Goal: Task Accomplishment & Management: Manage account settings

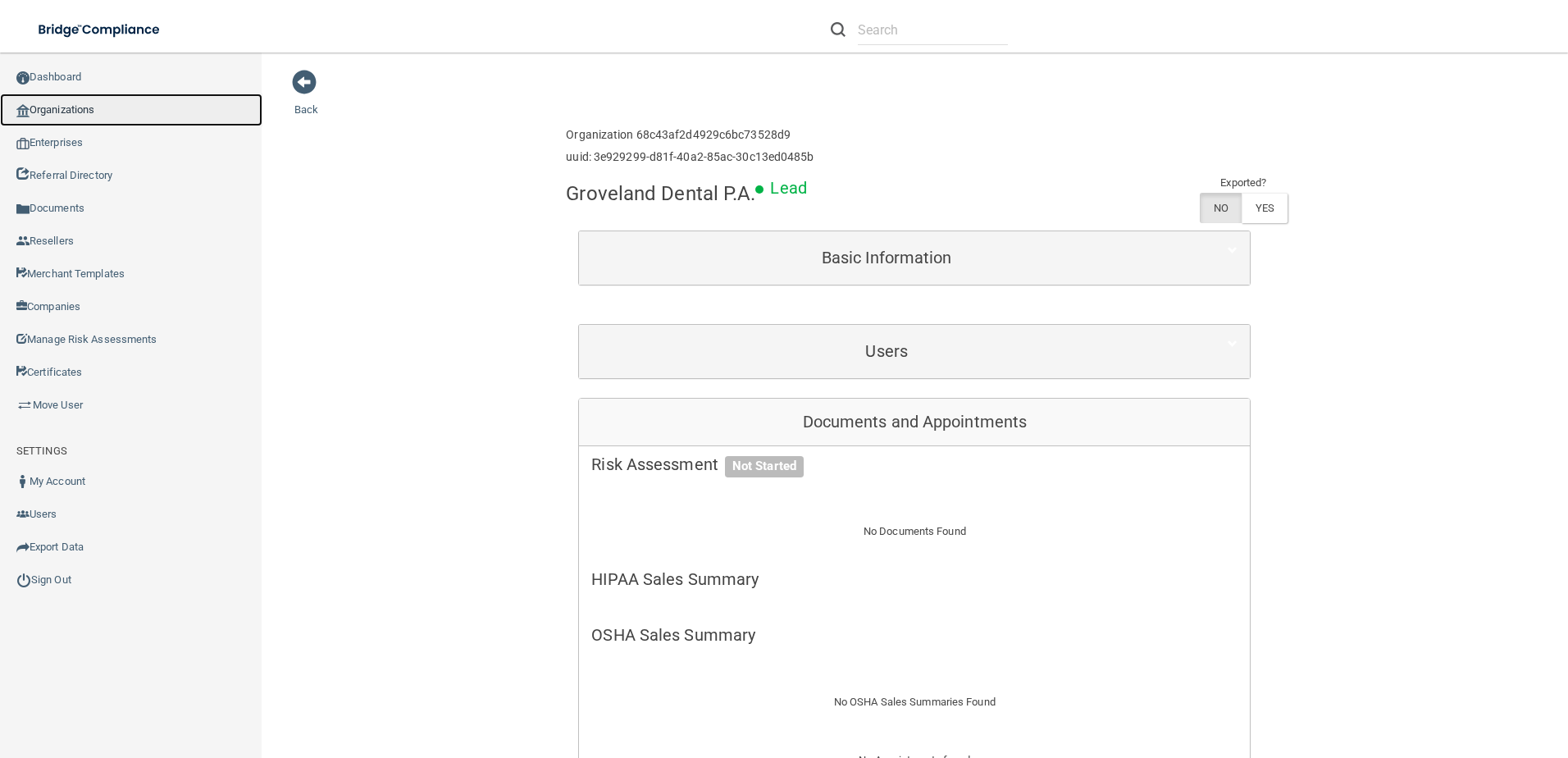
click at [59, 110] on link "Organizations" at bounding box center [131, 110] width 263 height 33
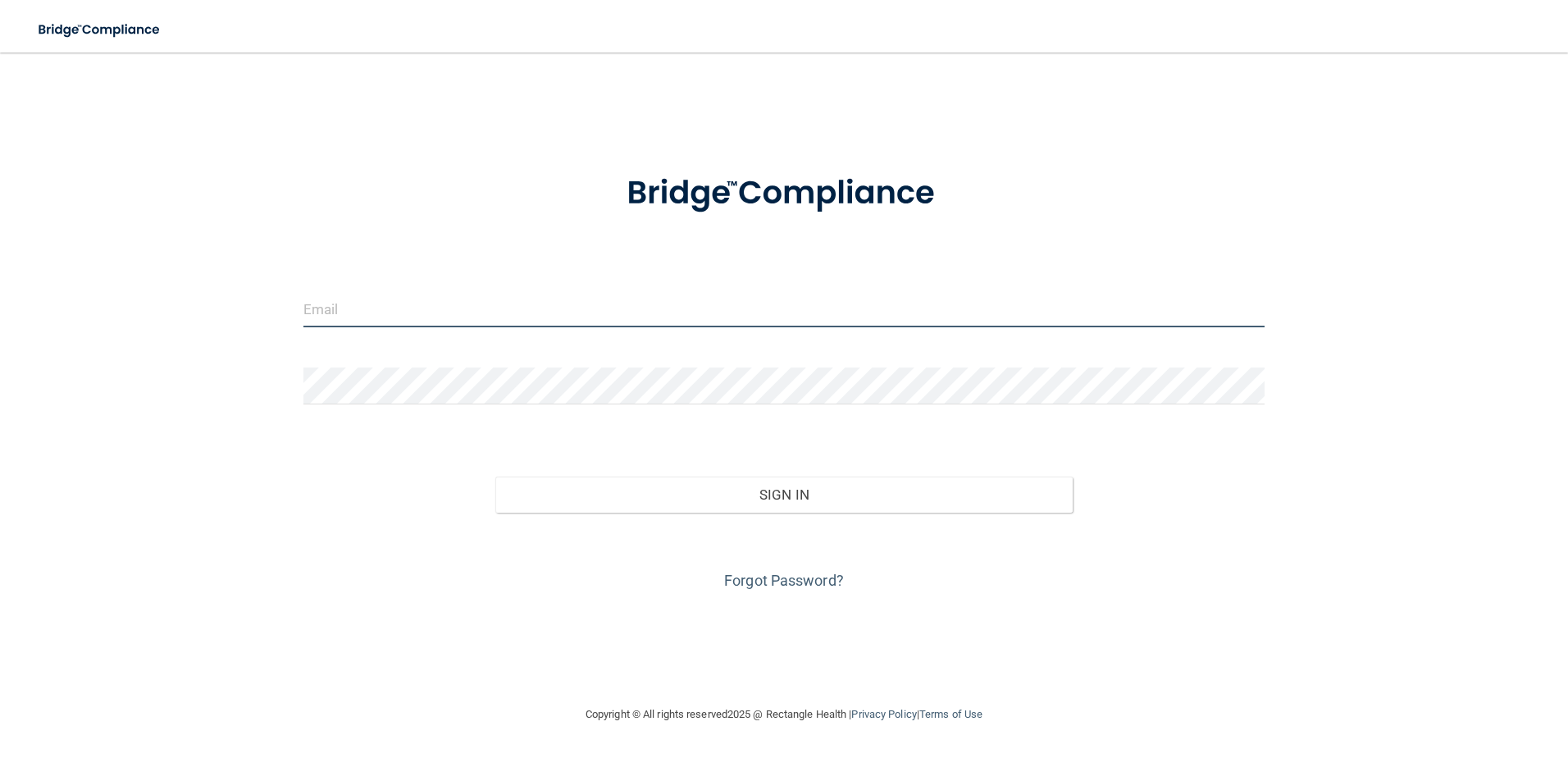
type input "[EMAIL_ADDRESS][DOMAIN_NAME]"
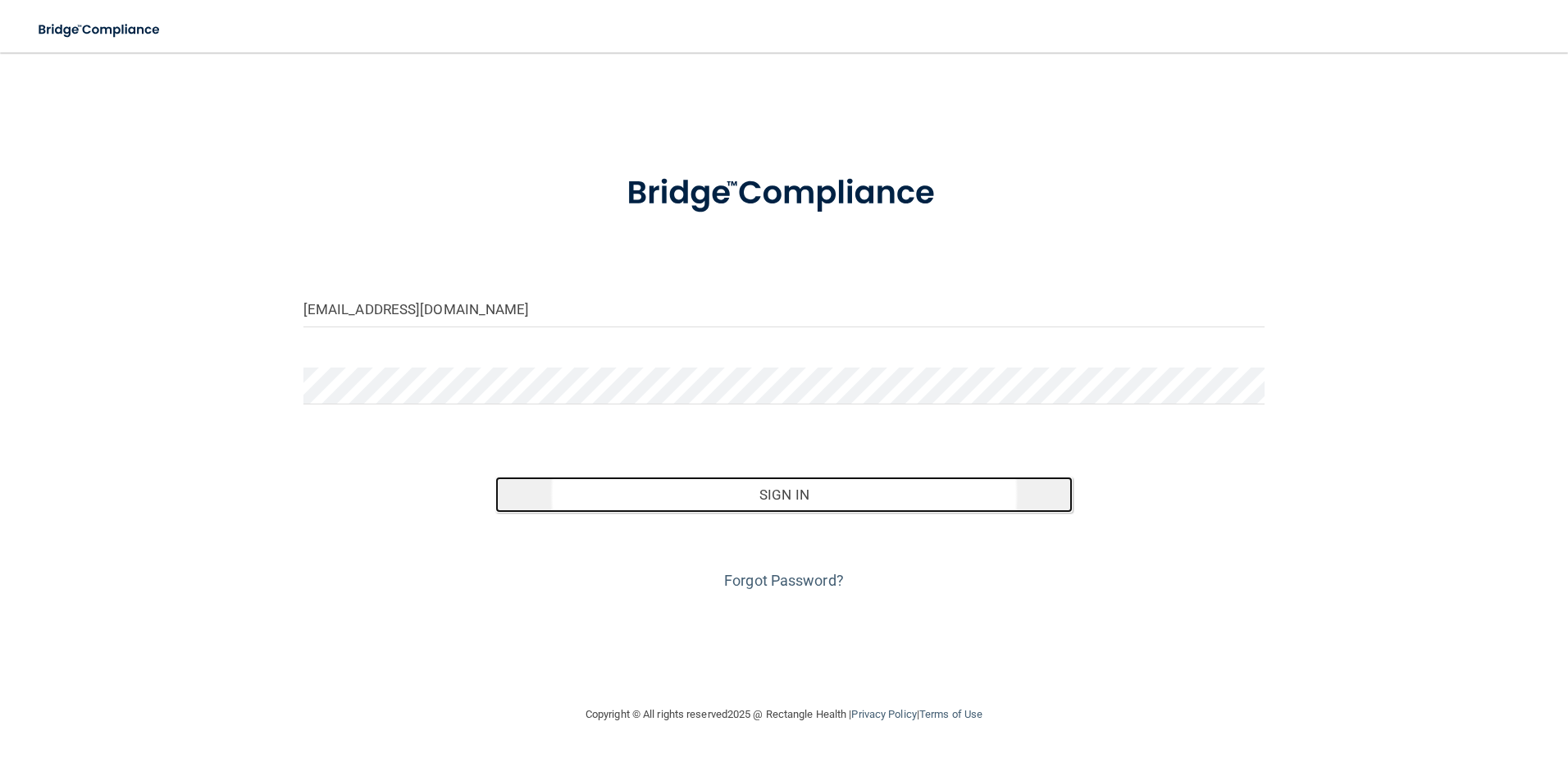
click at [868, 511] on button "Sign In" at bounding box center [784, 494] width 578 height 36
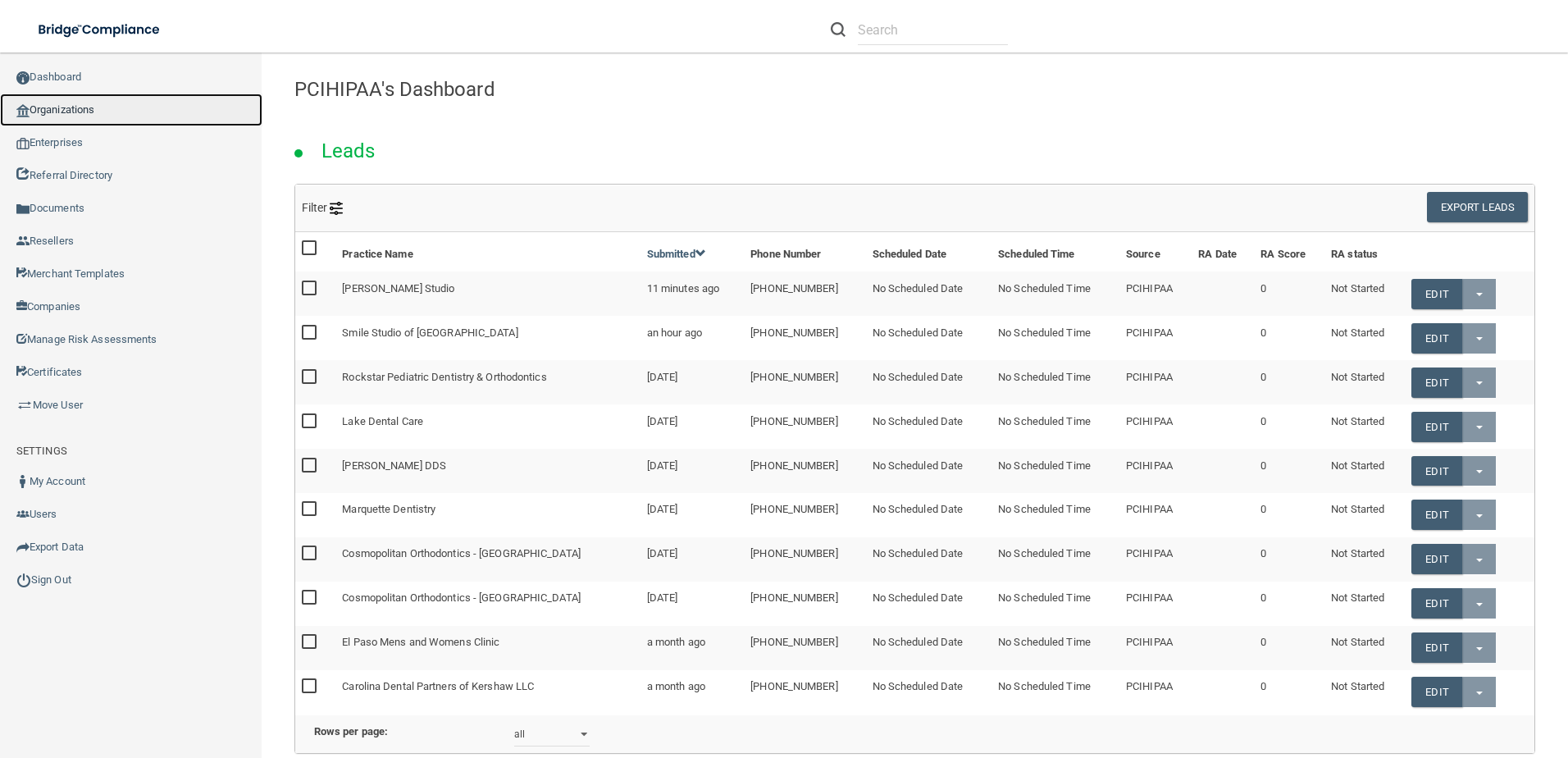
click at [72, 119] on link "Organizations" at bounding box center [131, 110] width 263 height 33
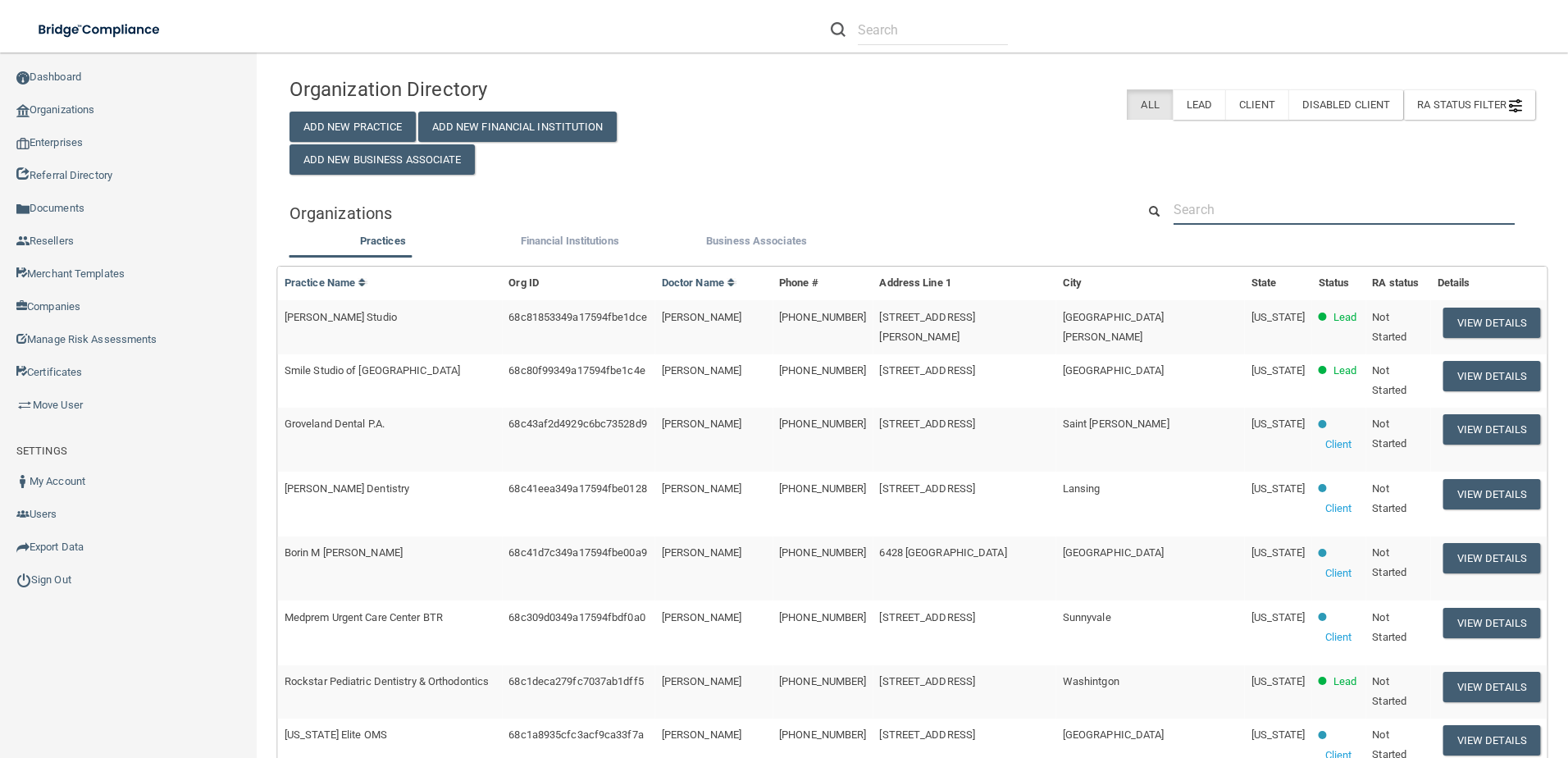
click at [1240, 222] on input "text" at bounding box center [1344, 210] width 341 height 31
paste input "[PERSON_NAME] Studio"
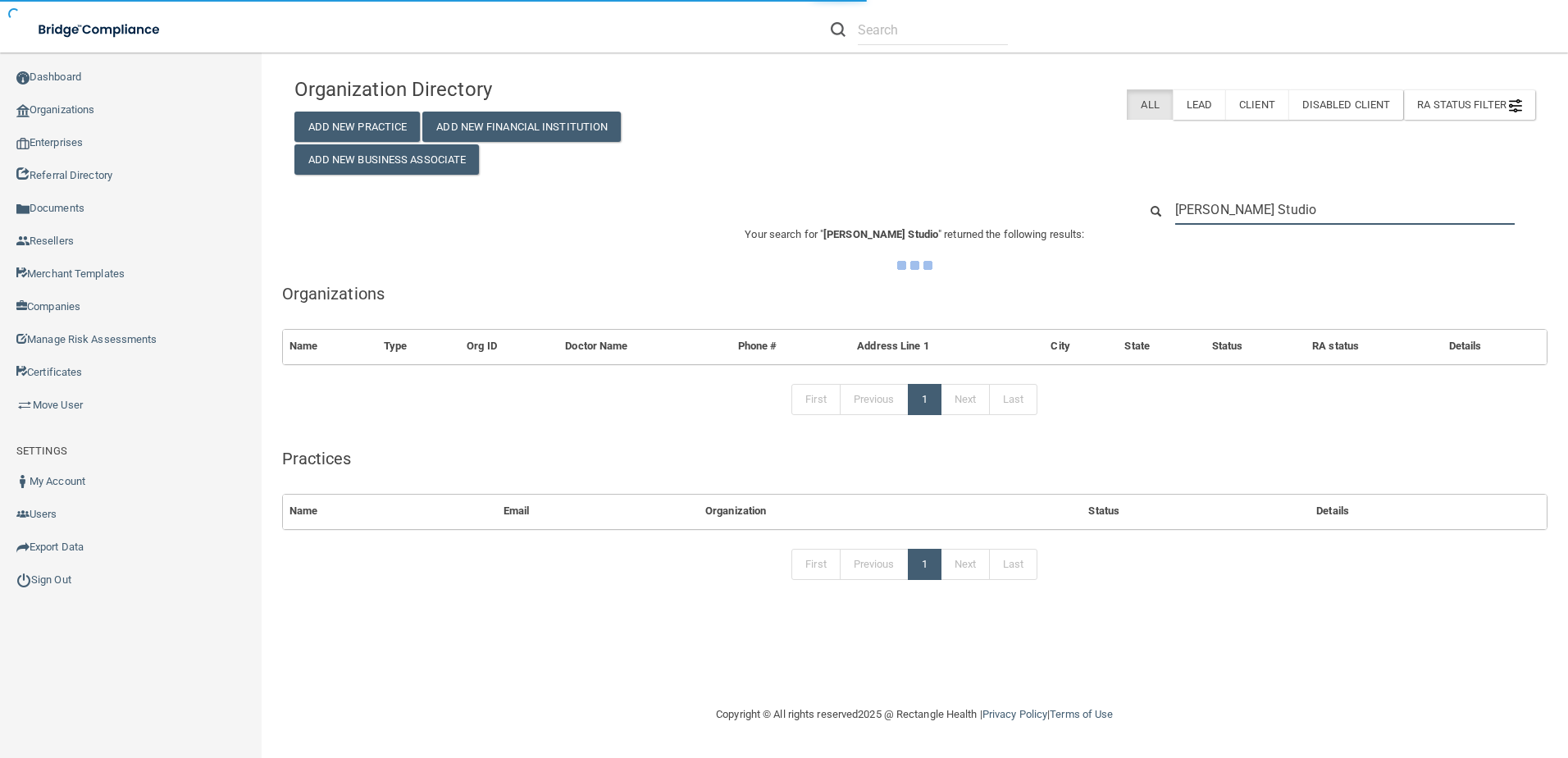
type input "[PERSON_NAME] Studio"
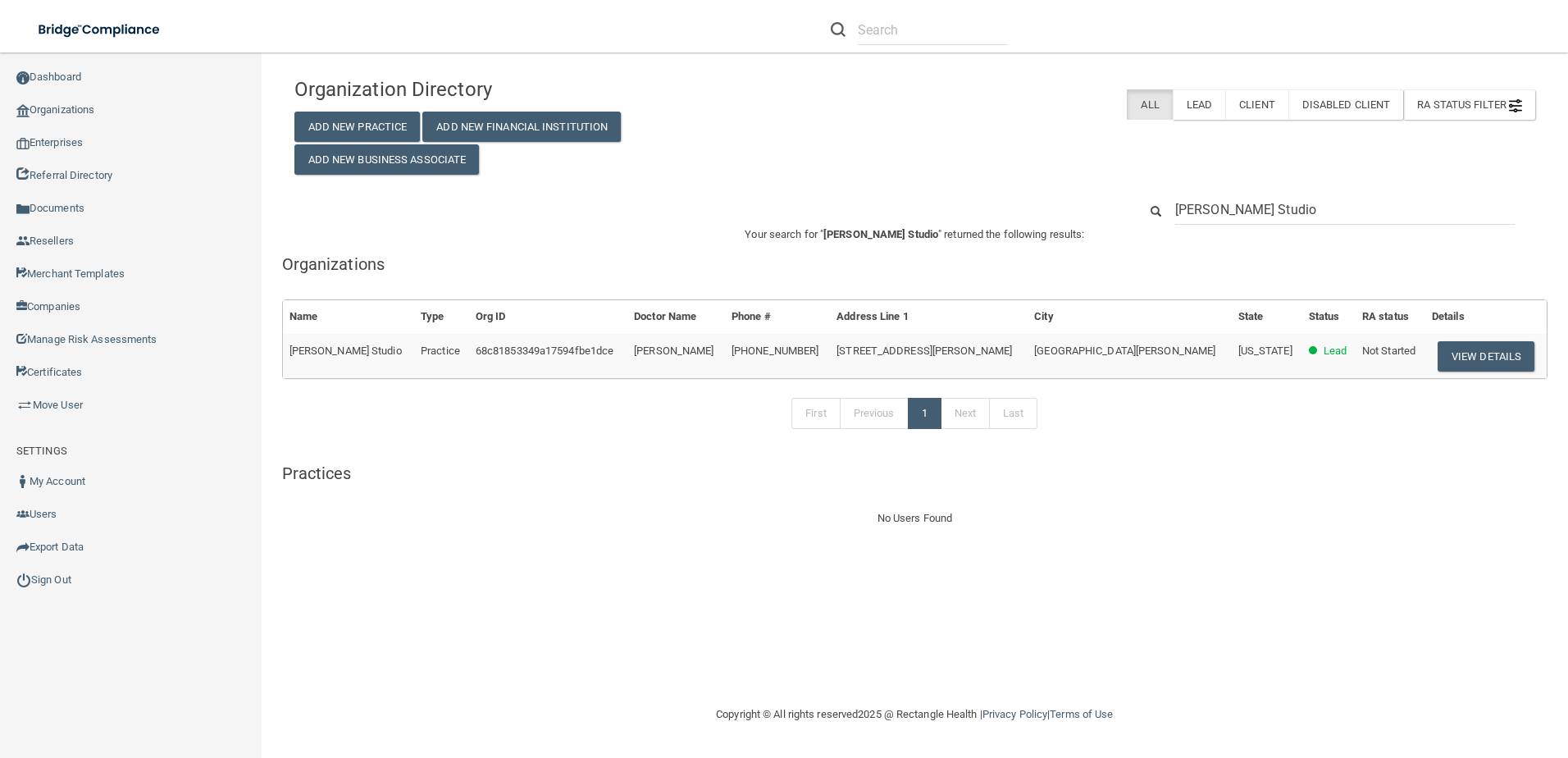
click at [1478, 377] on td "View Details" at bounding box center [1486, 356] width 121 height 44
click at [1473, 362] on button "View Details" at bounding box center [1486, 356] width 97 height 31
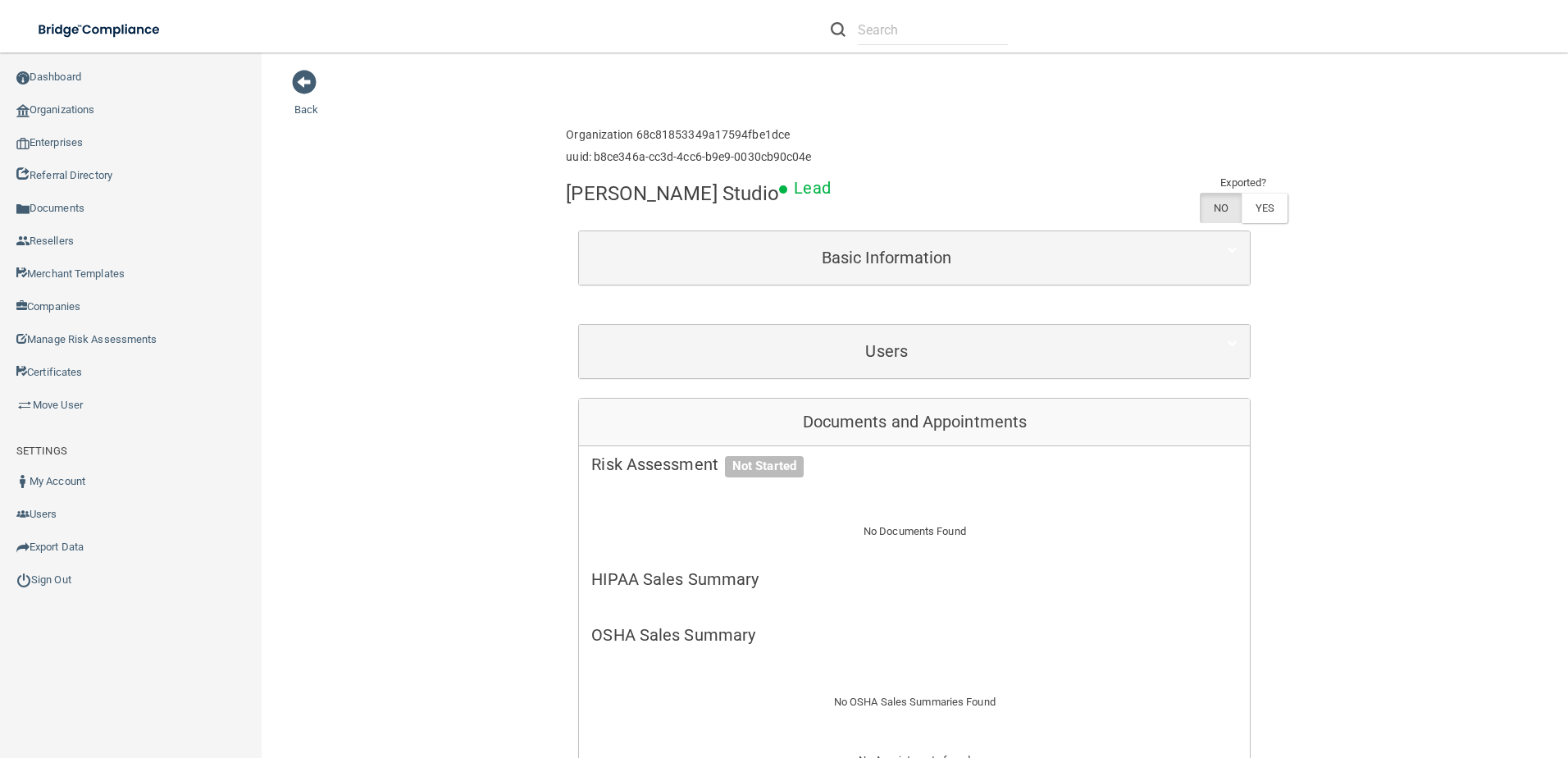
scroll to position [410, 0]
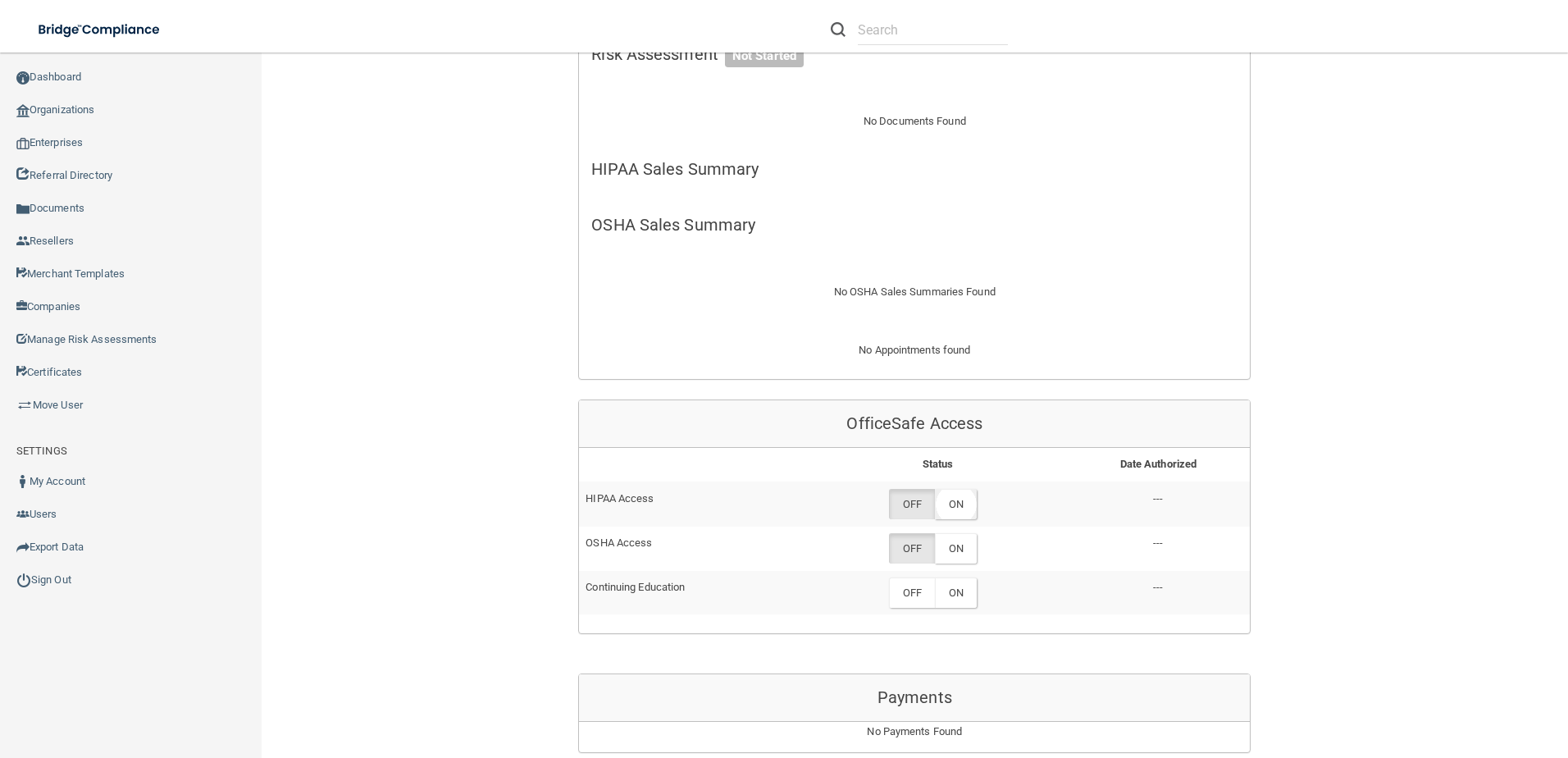
click at [959, 519] on label "ON" at bounding box center [955, 505] width 41 height 31
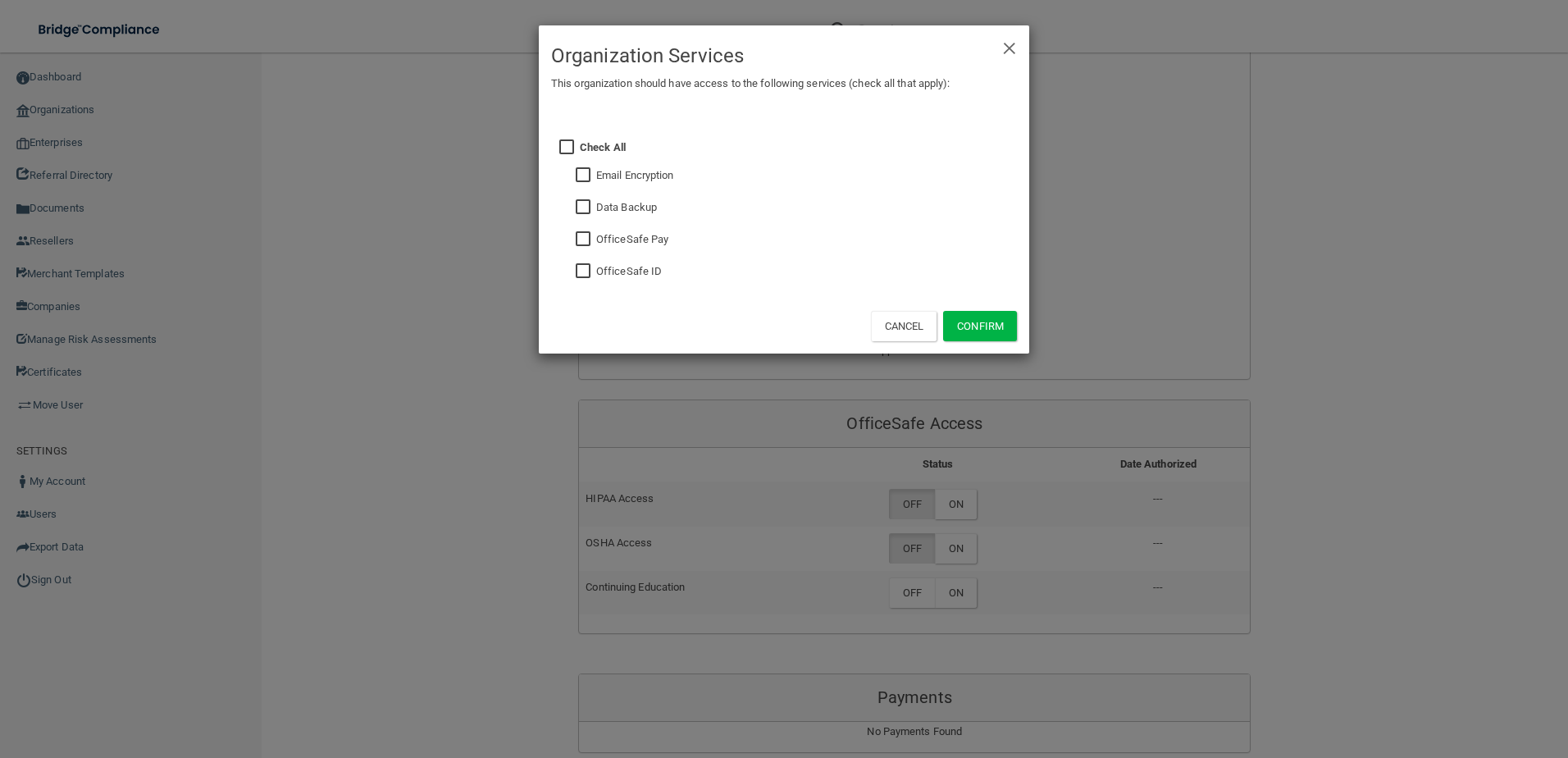
click at [591, 269] on input "checkbox" at bounding box center [585, 272] width 19 height 13
checkbox input "true"
click at [612, 210] on label "Data Backup" at bounding box center [626, 207] width 61 height 19
click at [587, 206] on input "checkbox" at bounding box center [585, 208] width 19 height 13
checkbox input "true"
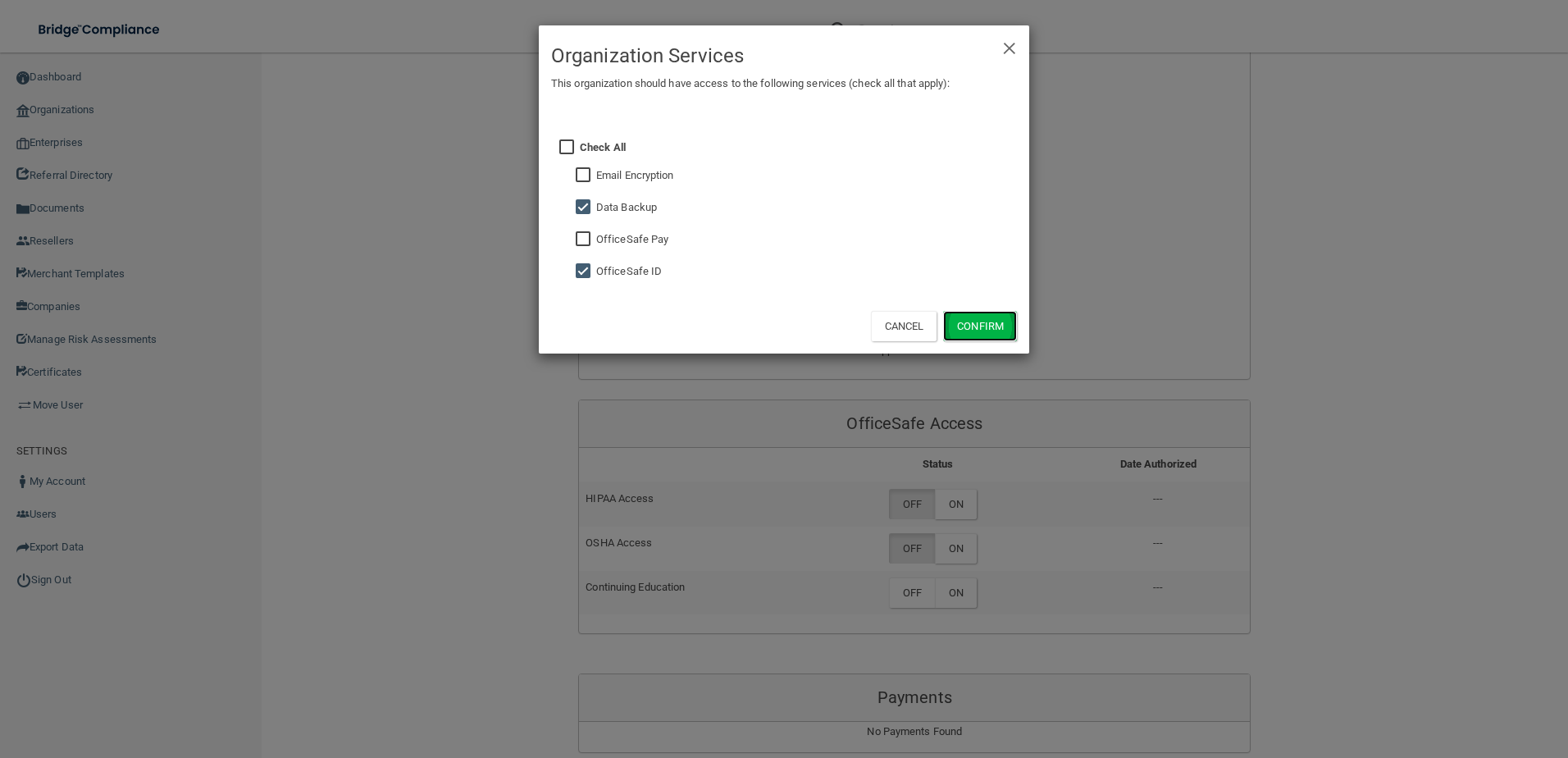
click at [1009, 330] on button "Confirm" at bounding box center [980, 327] width 74 height 31
click at [950, 554] on div "× Close Organization Services This organization should have access to the follo…" at bounding box center [784, 379] width 1568 height 758
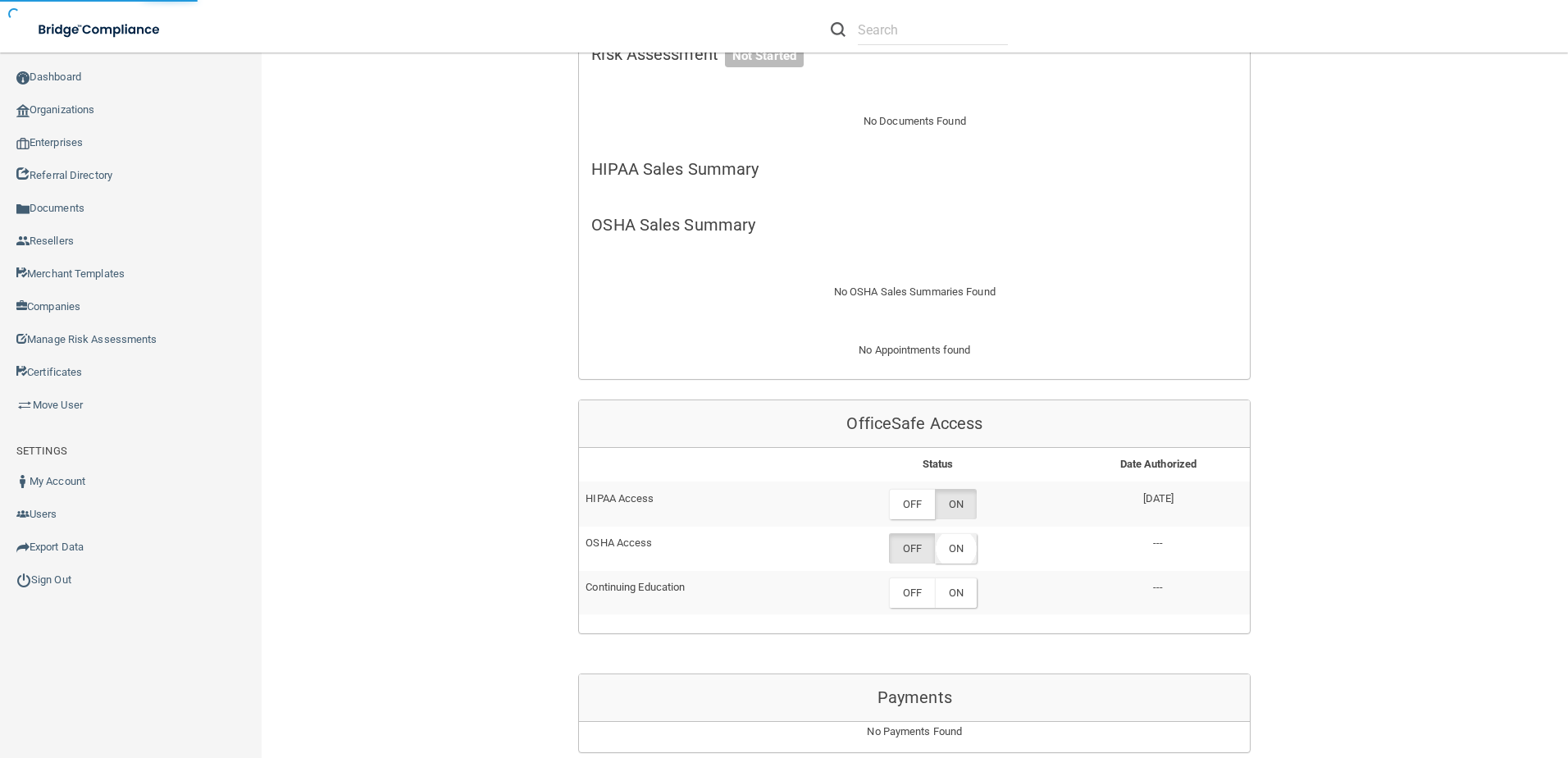
click at [952, 547] on label "ON" at bounding box center [955, 549] width 41 height 31
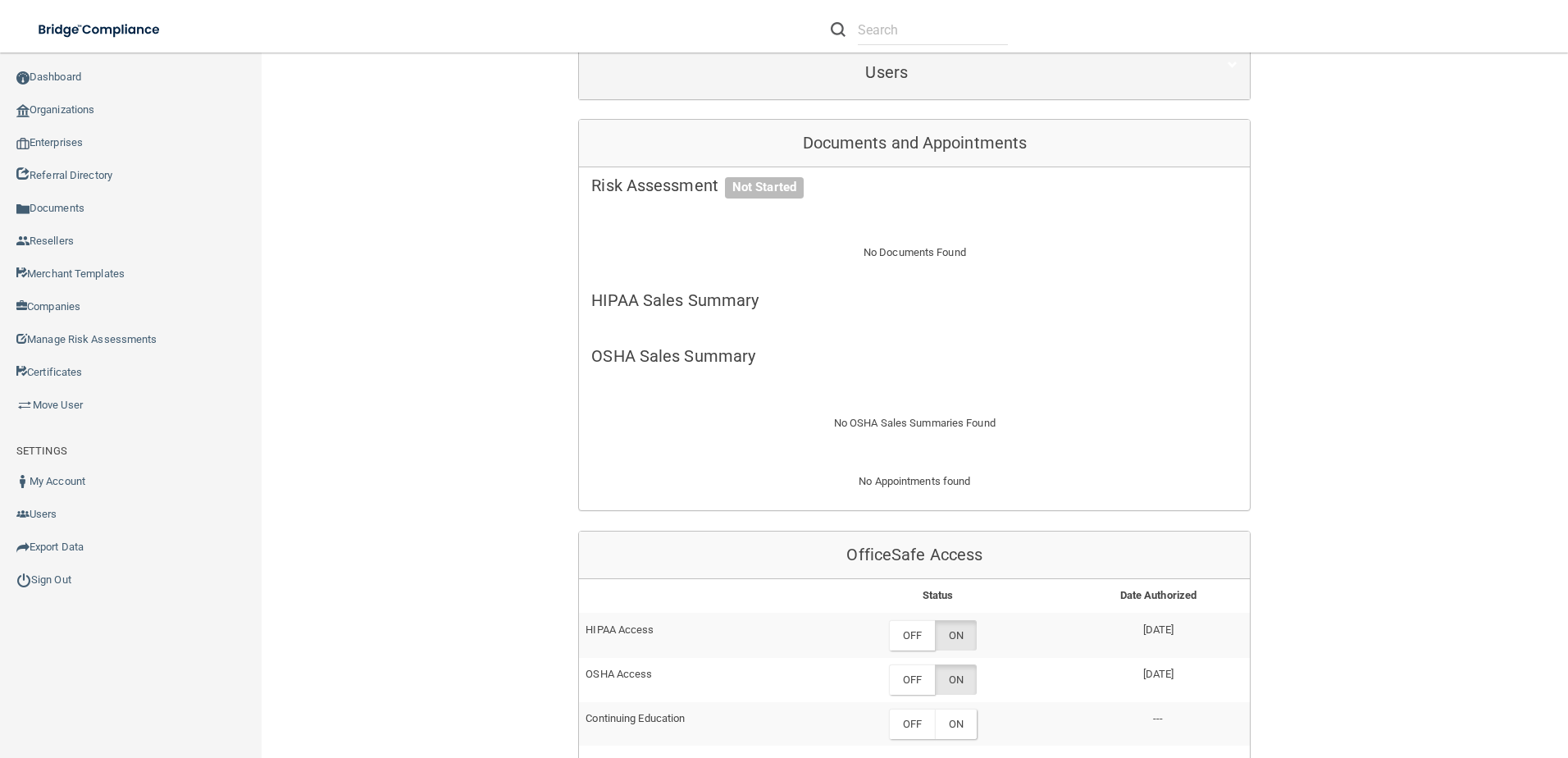
scroll to position [574, 0]
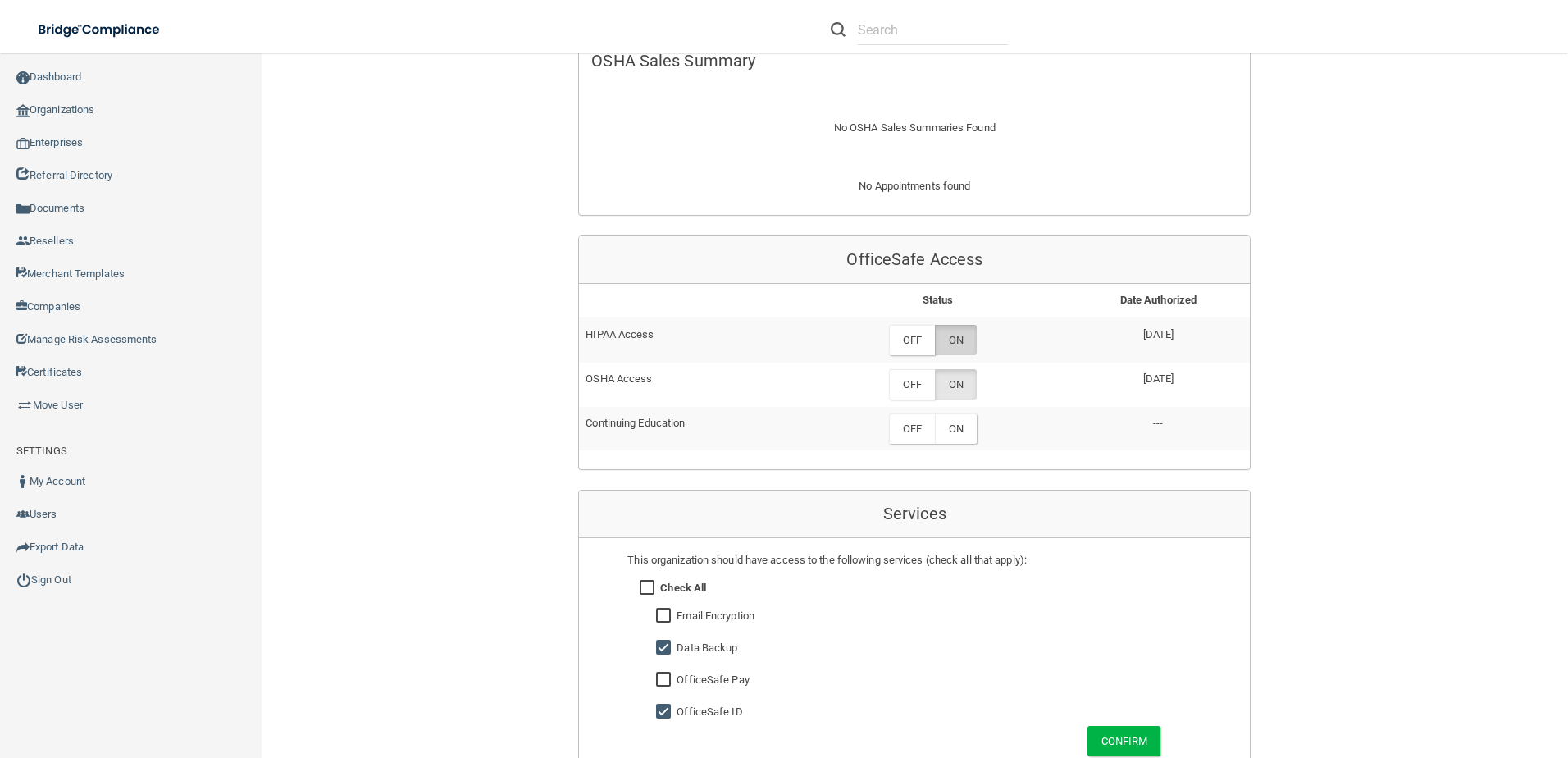
click at [954, 341] on label "ON" at bounding box center [955, 340] width 41 height 31
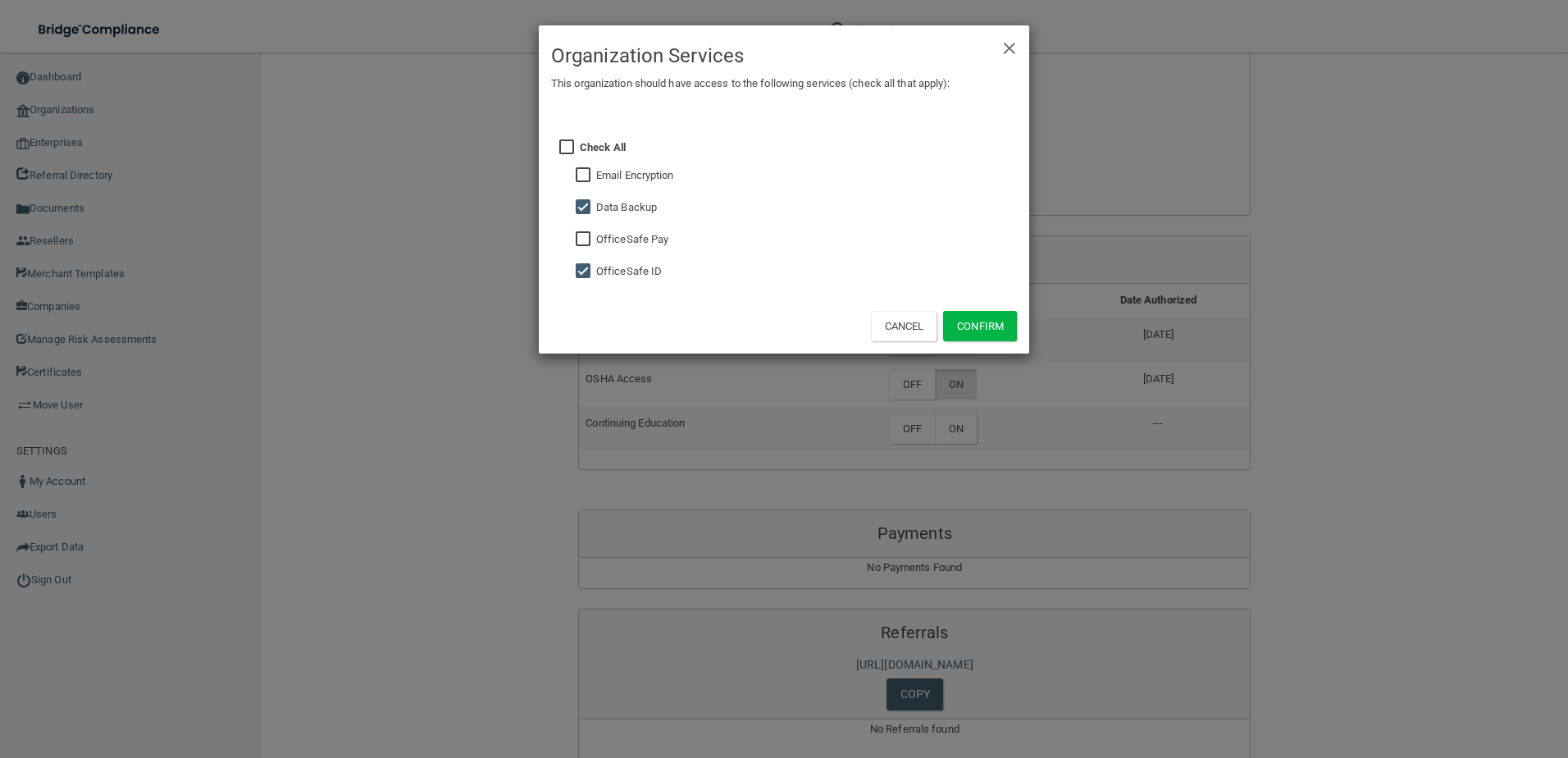
click at [593, 208] on input "checkbox" at bounding box center [585, 208] width 19 height 13
checkbox input "false"
click at [969, 329] on button "Confirm" at bounding box center [980, 327] width 74 height 31
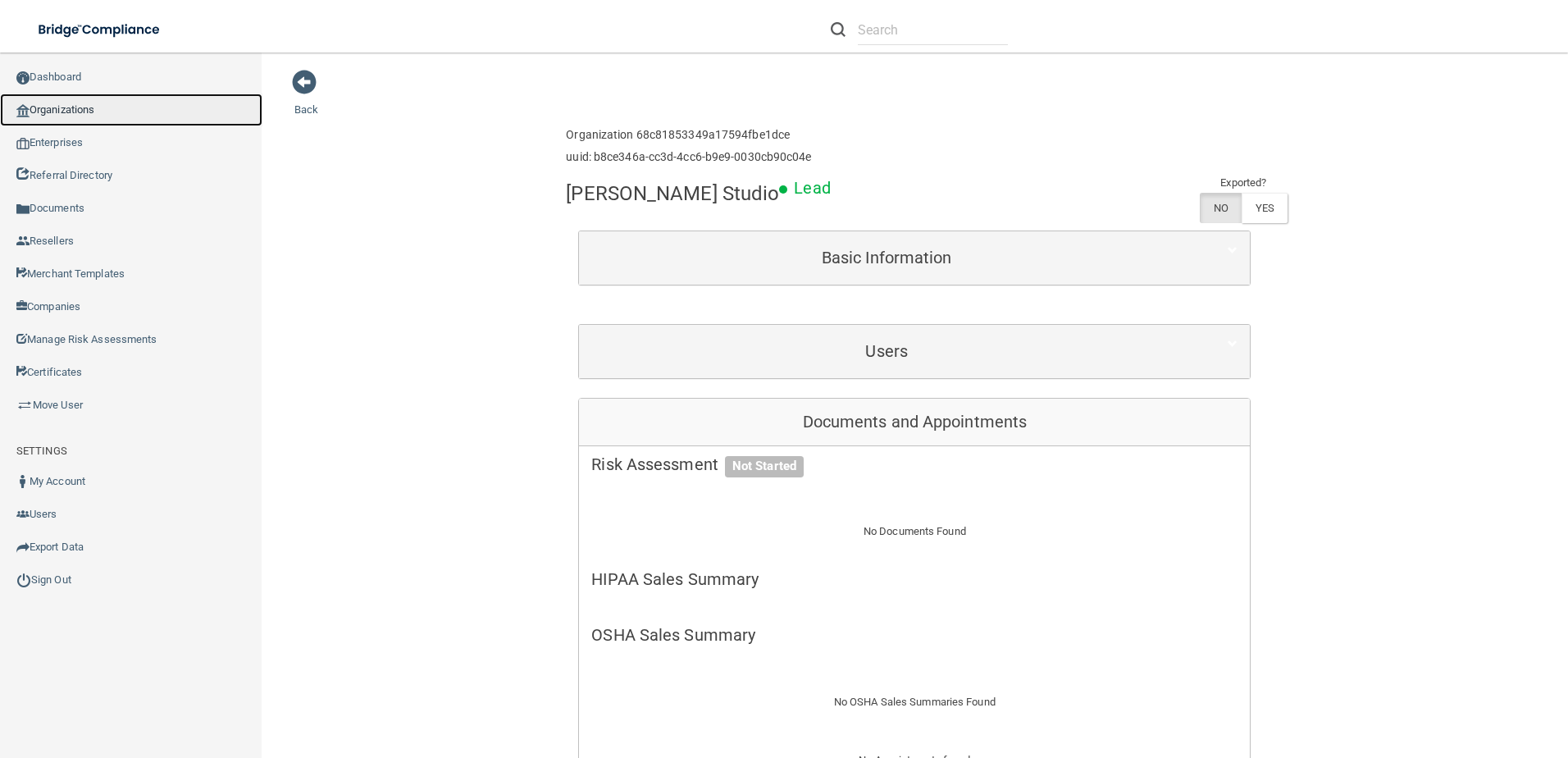
click at [77, 113] on link "Organizations" at bounding box center [131, 110] width 263 height 33
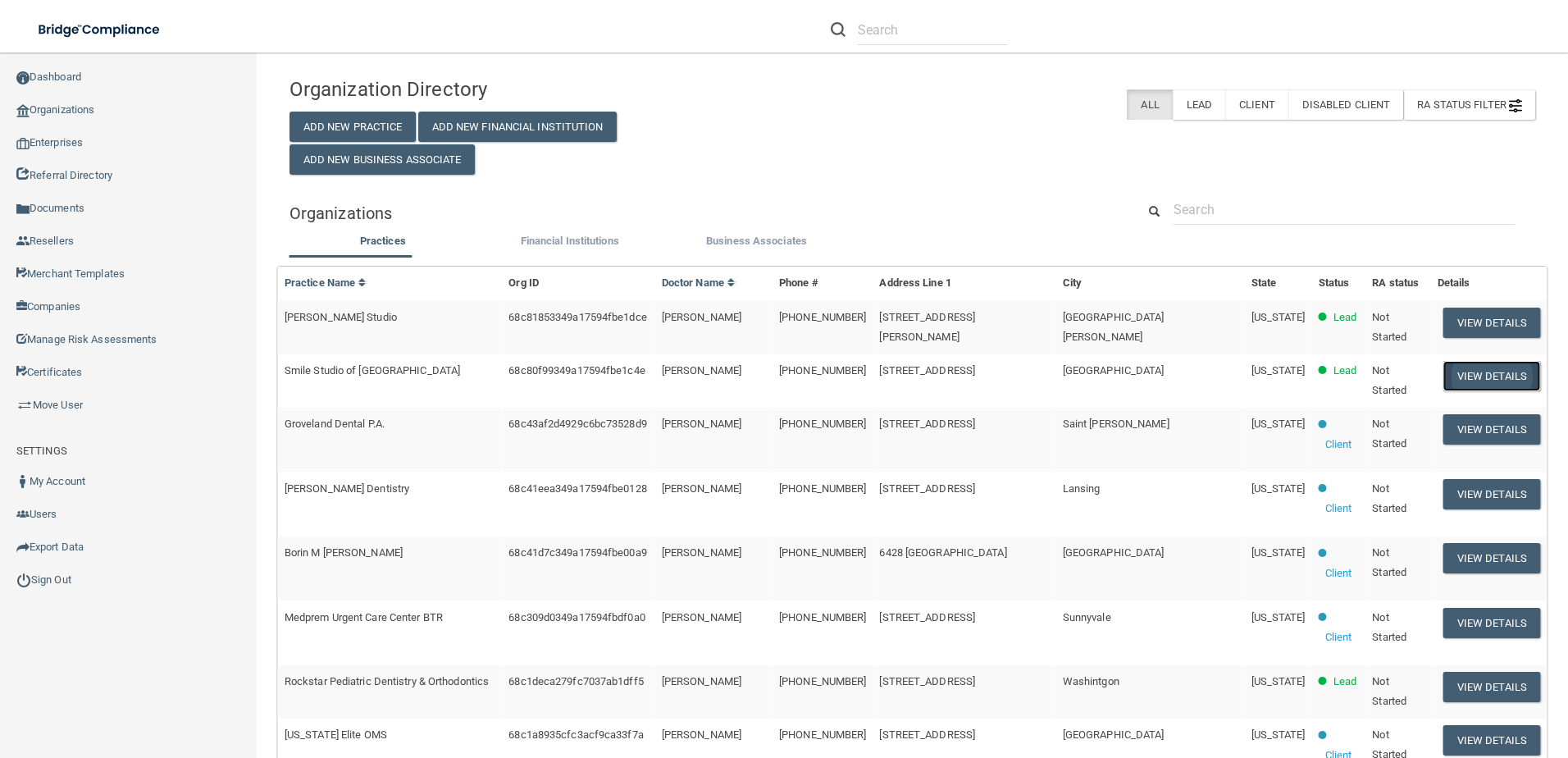
click at [1444, 361] on button "View Details" at bounding box center [1492, 377] width 97 height 31
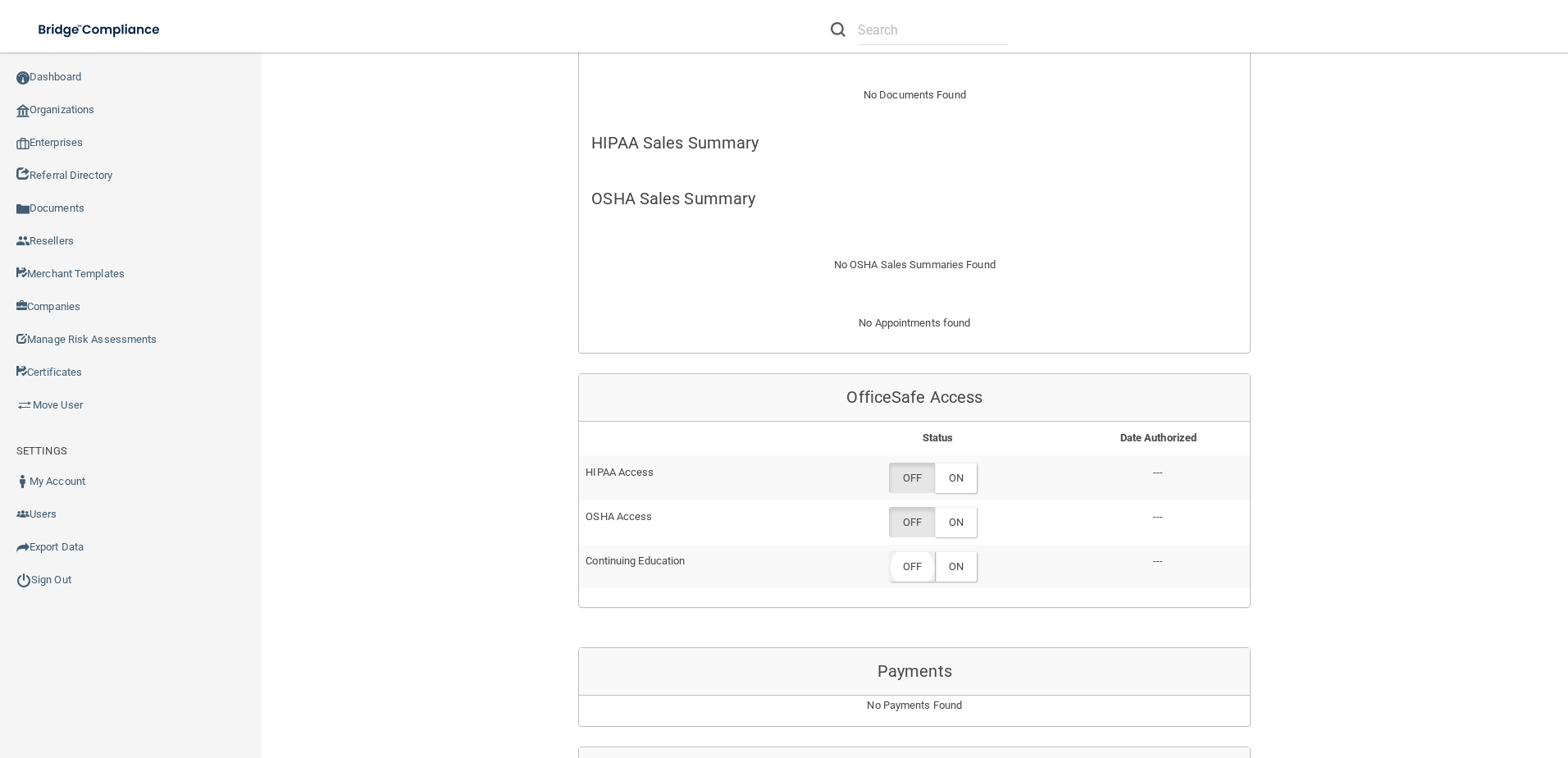
scroll to position [492, 0]
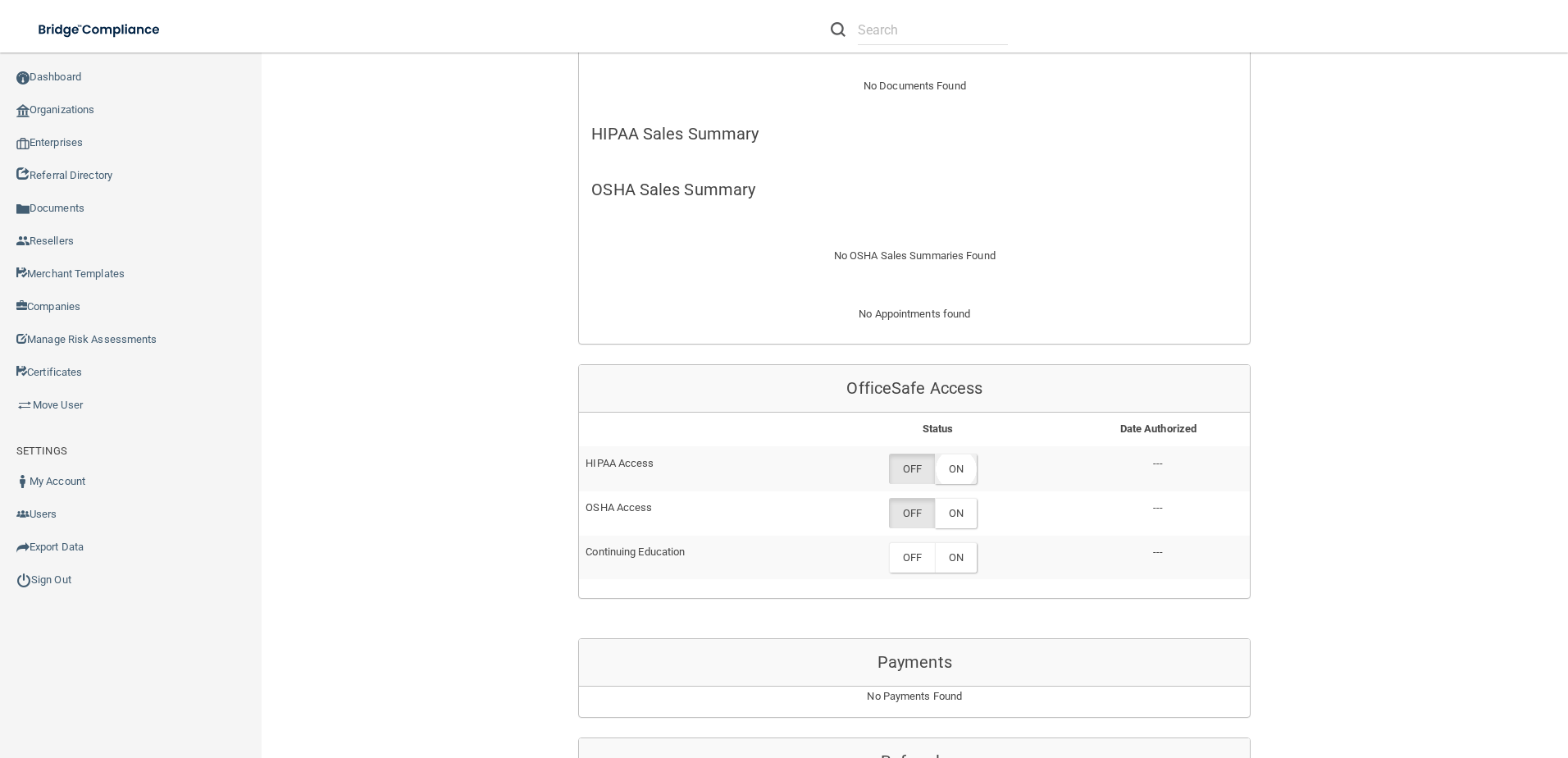
click at [949, 454] on label "ON" at bounding box center [955, 469] width 41 height 31
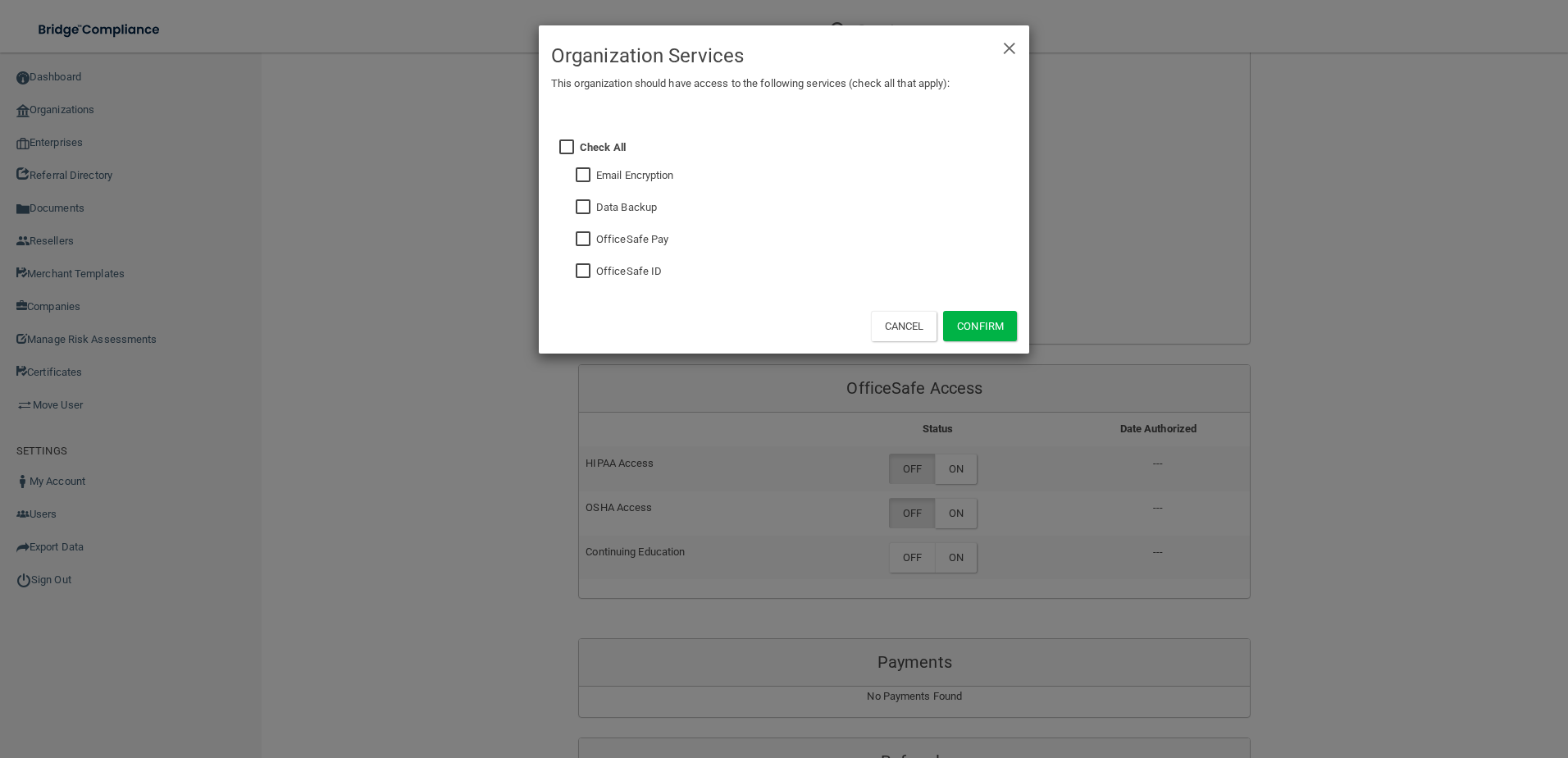
click at [605, 274] on label "OfficeSafe ID" at bounding box center [629, 272] width 65 height 19
click at [582, 273] on input "checkbox" at bounding box center [585, 272] width 19 height 13
checkbox input "true"
click at [994, 335] on button "Confirm" at bounding box center [980, 327] width 74 height 31
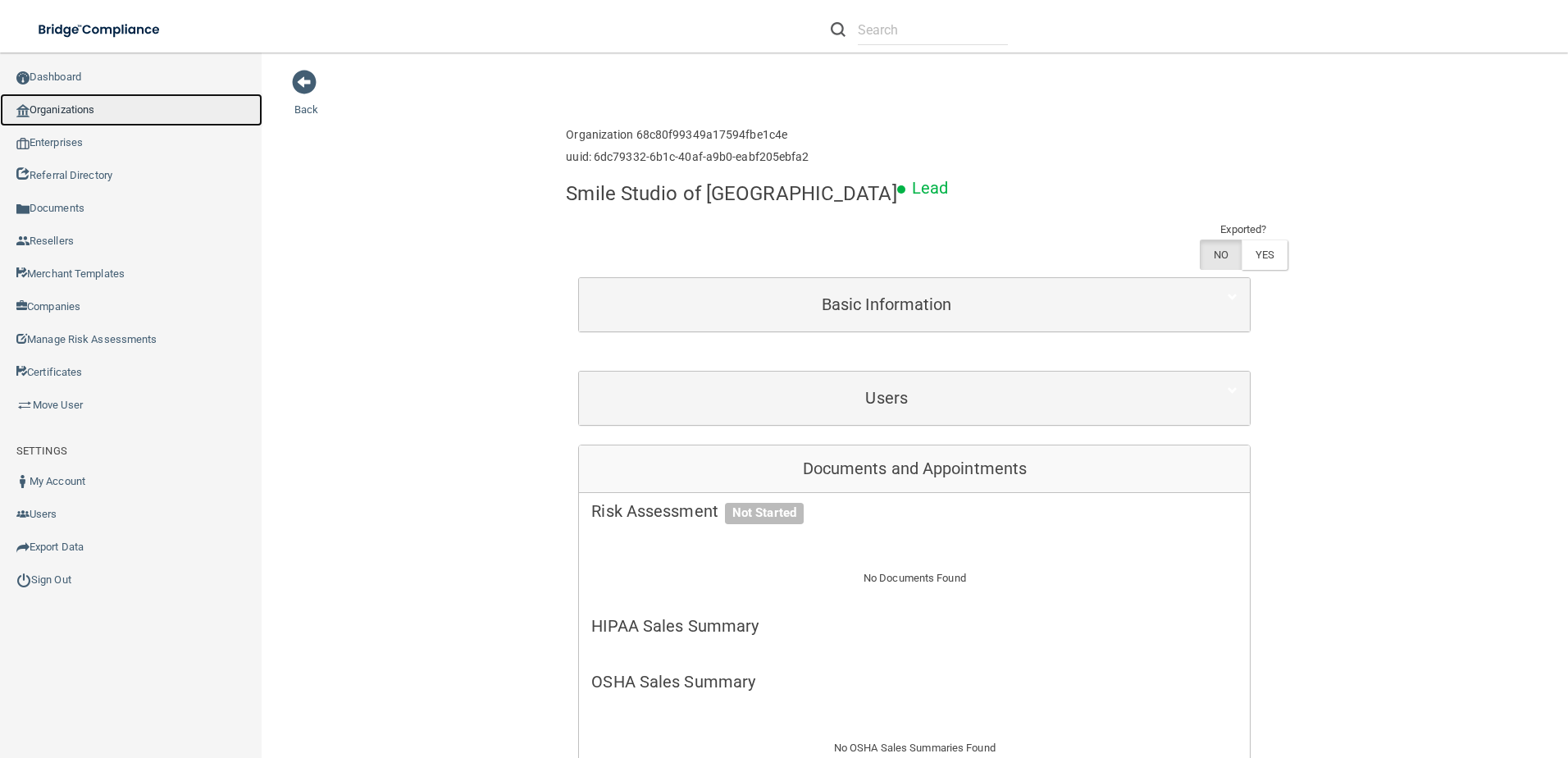
click at [111, 119] on link "Organizations" at bounding box center [131, 110] width 263 height 33
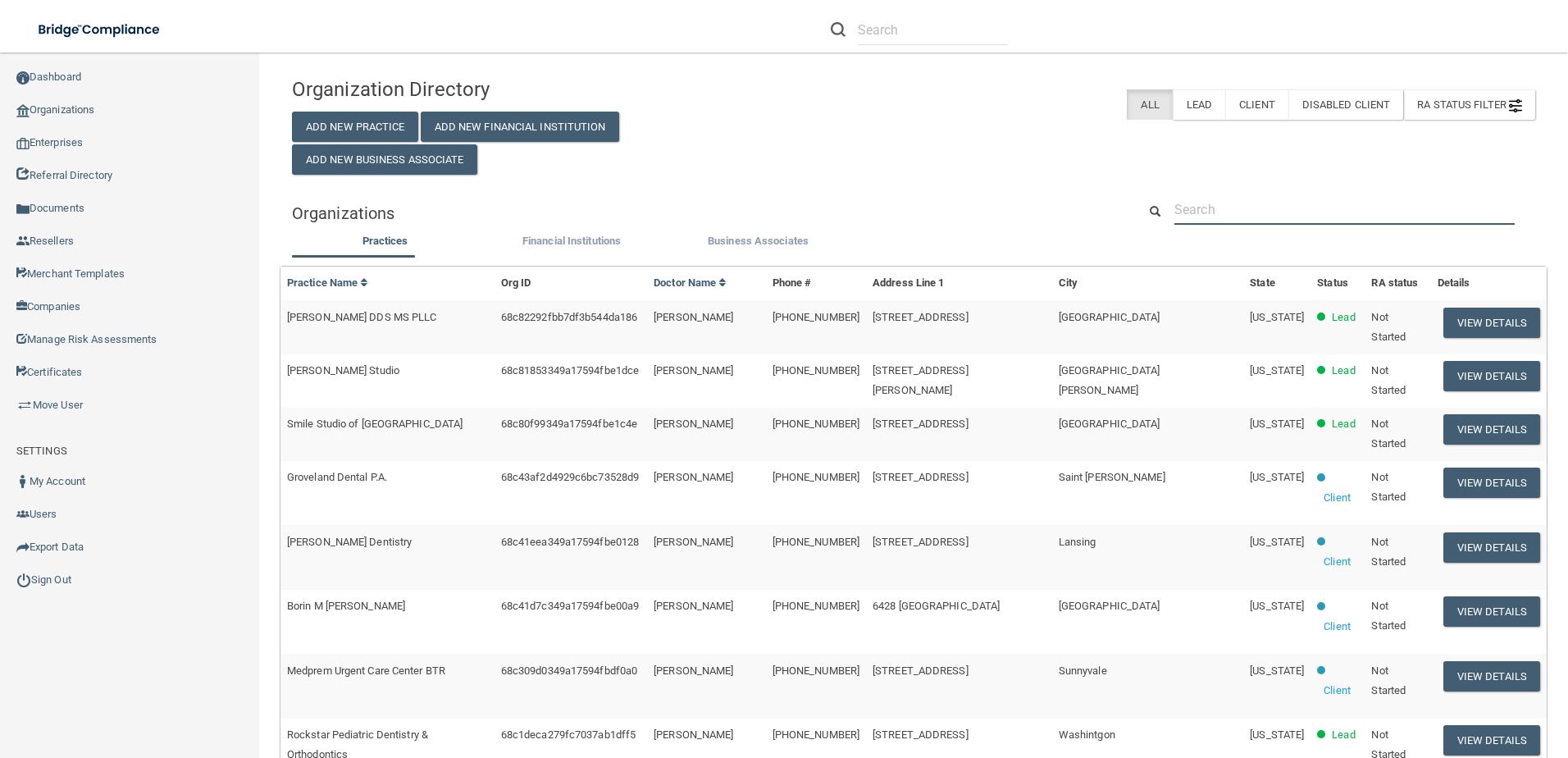
click at [1326, 213] on input "text" at bounding box center [1345, 210] width 341 height 31
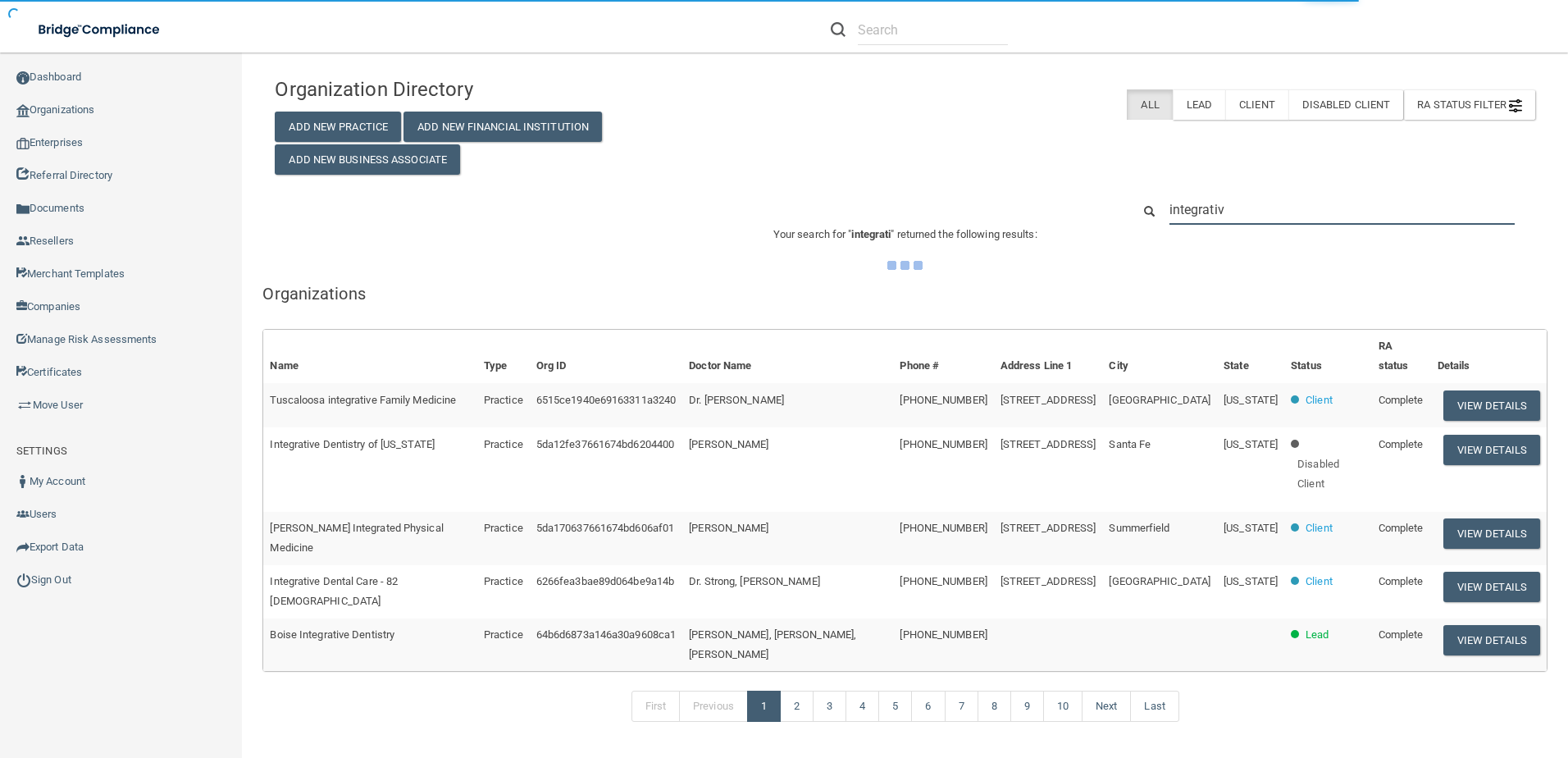
type input "integrative"
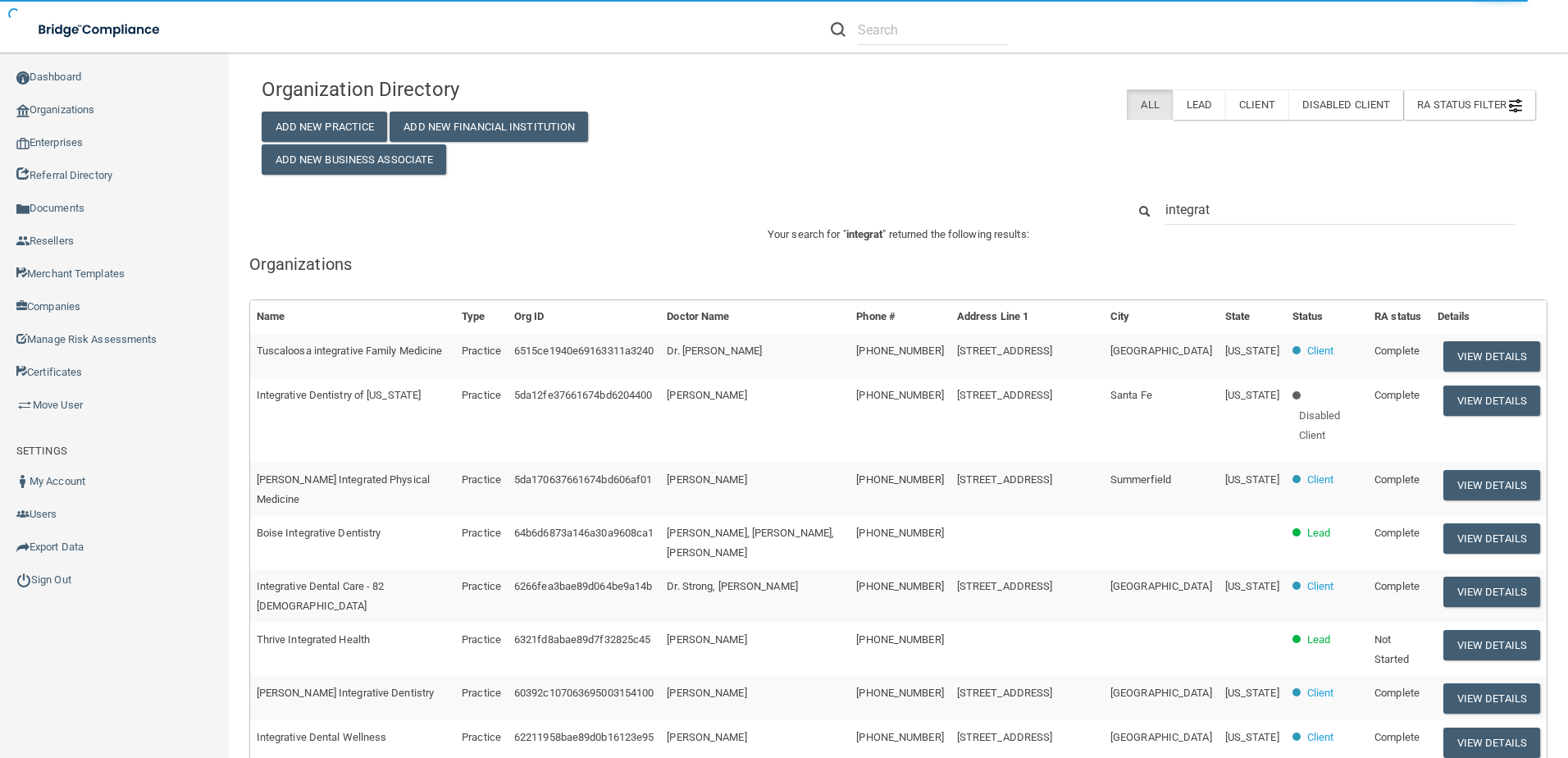
type input "integrati"
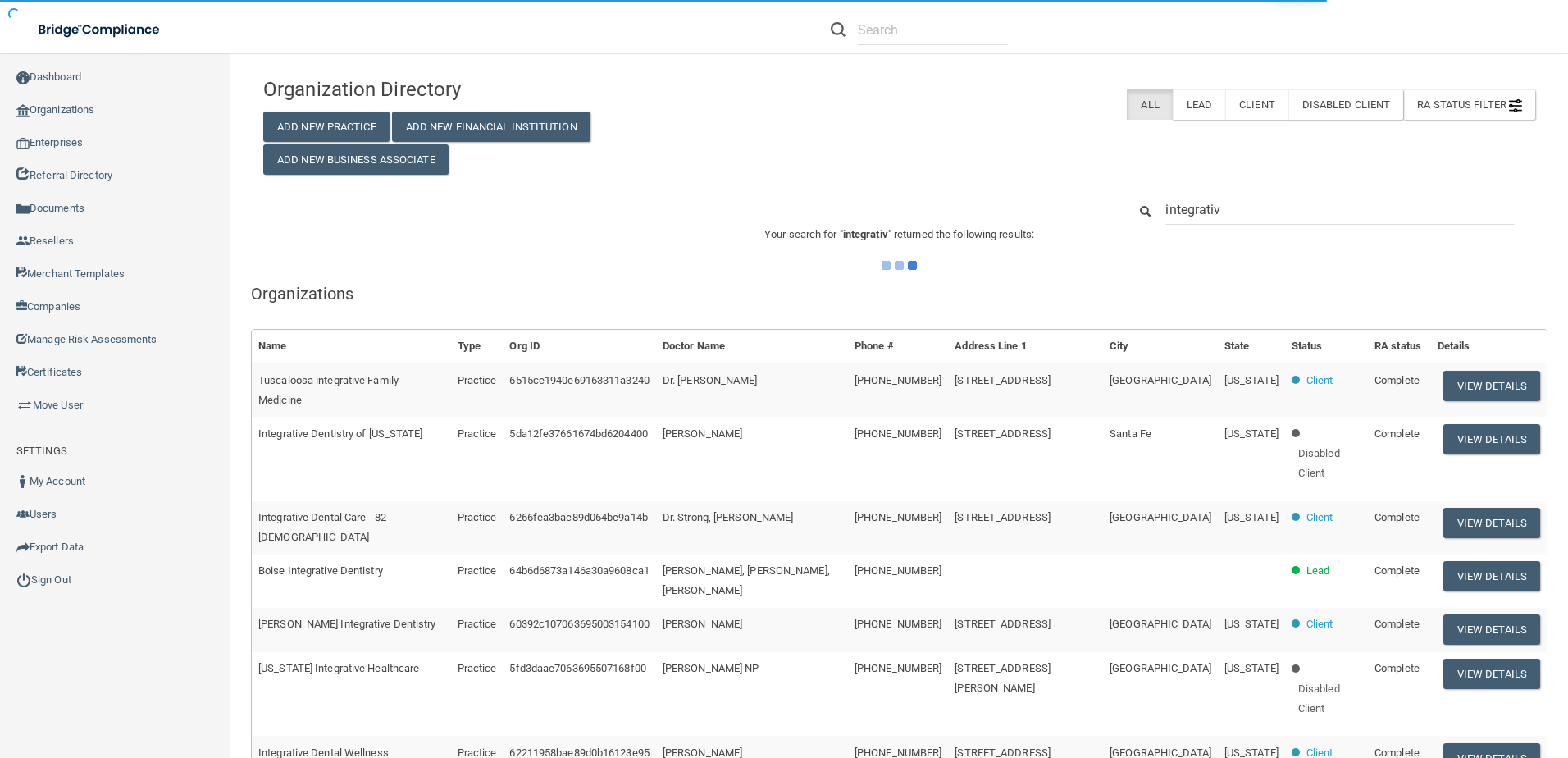
type input "integrative"
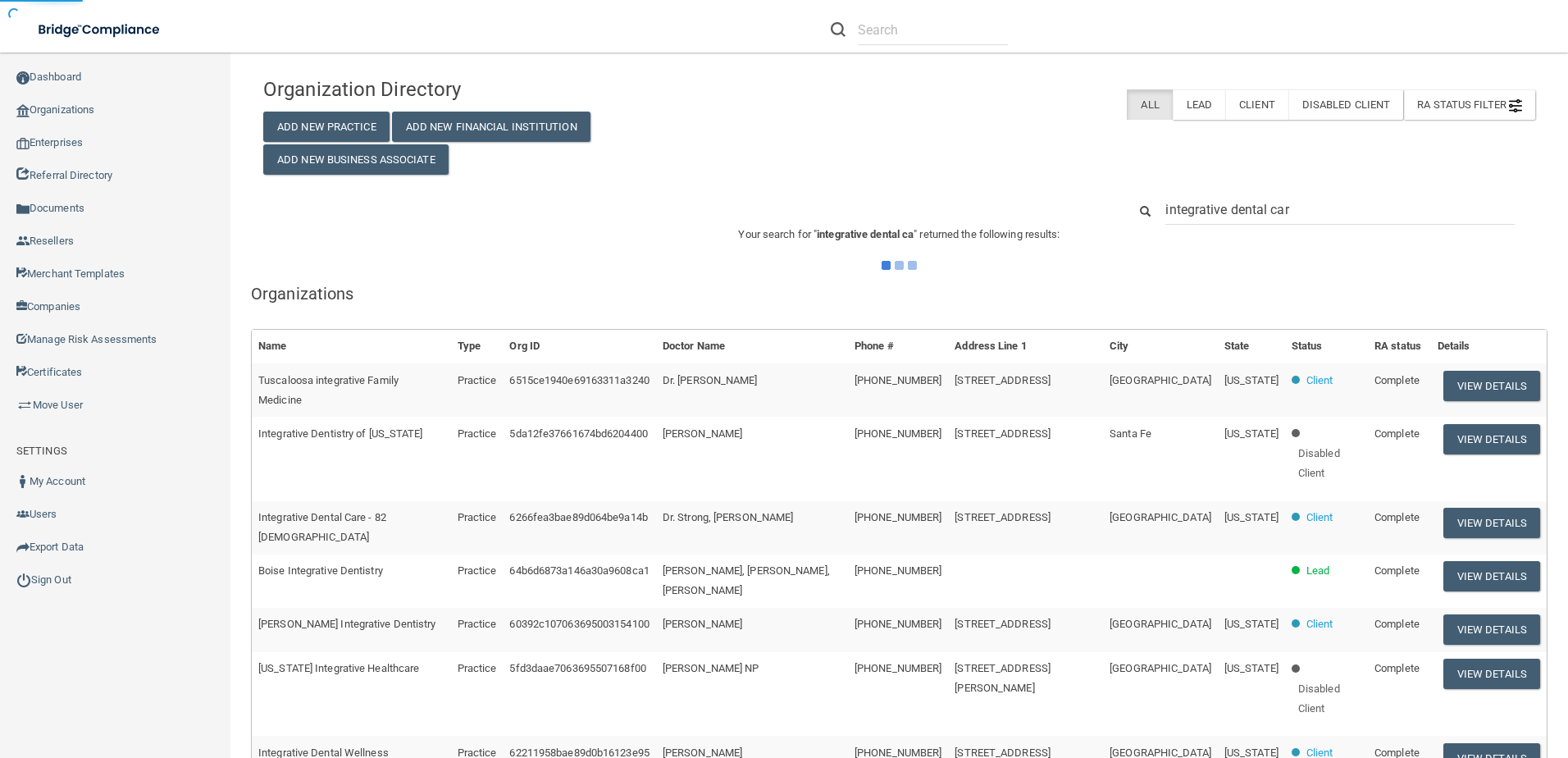
type input "integrative dental care"
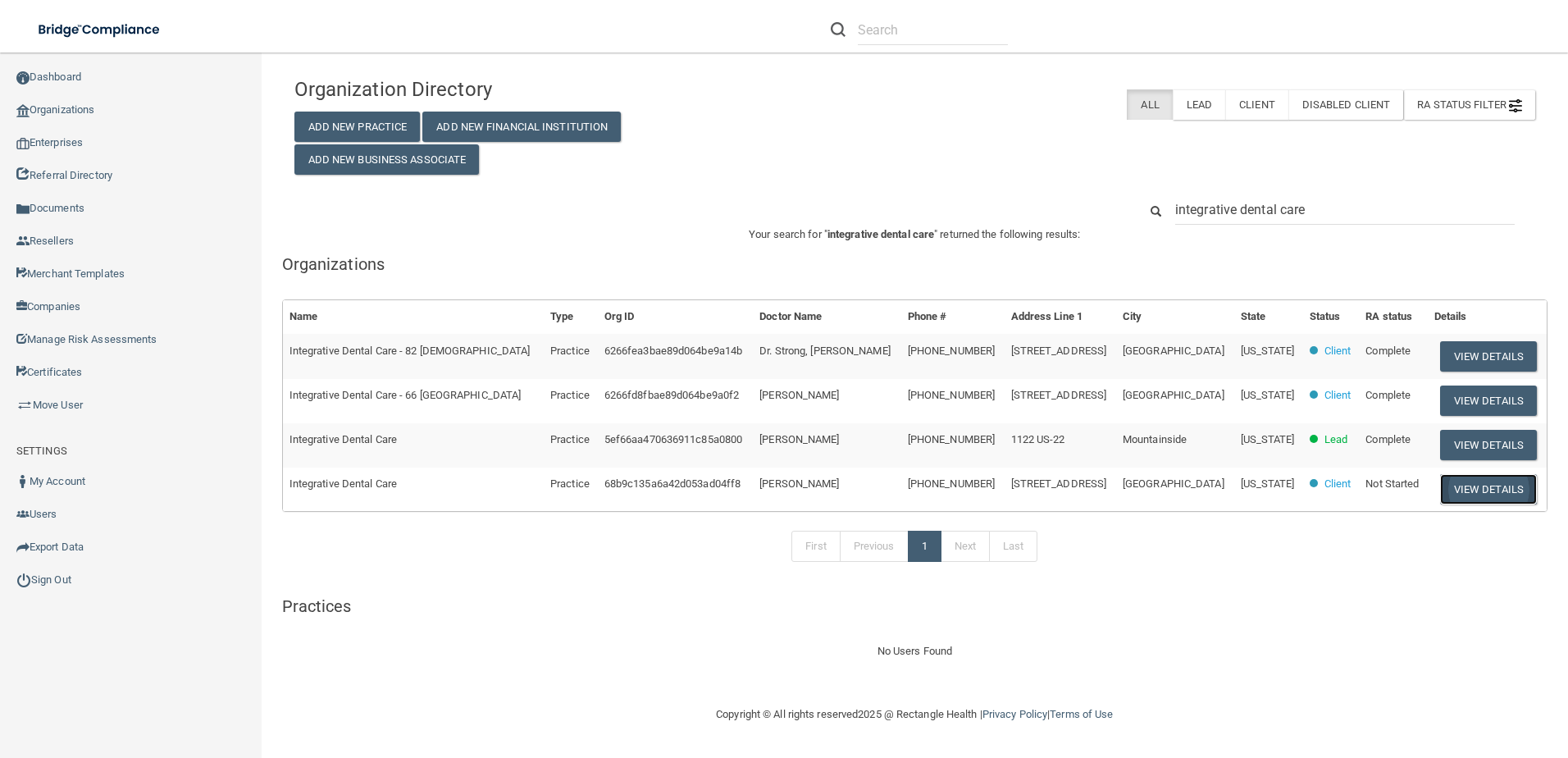
click at [1440, 485] on button "View Details" at bounding box center [1488, 490] width 97 height 31
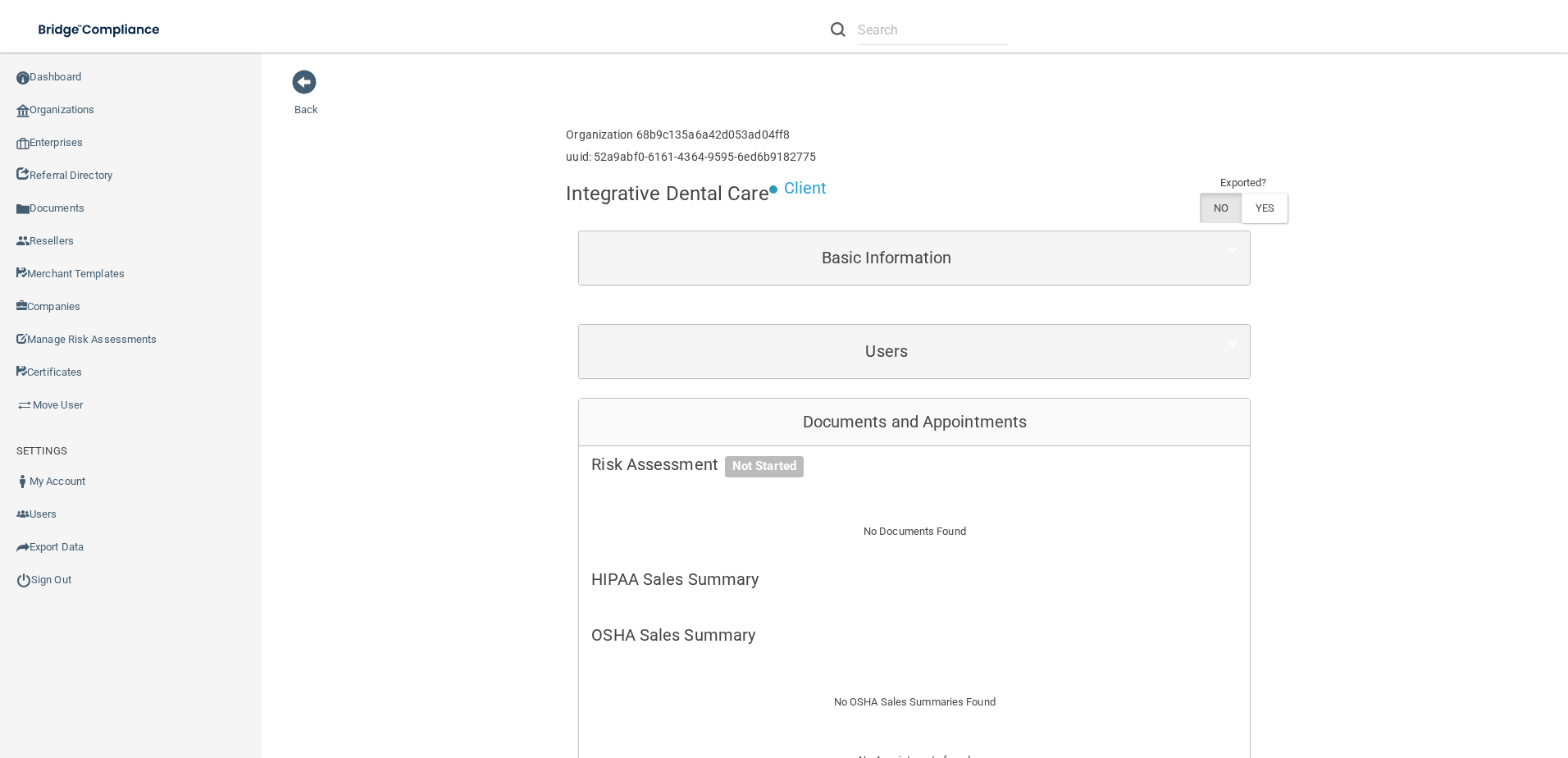
scroll to position [164, 0]
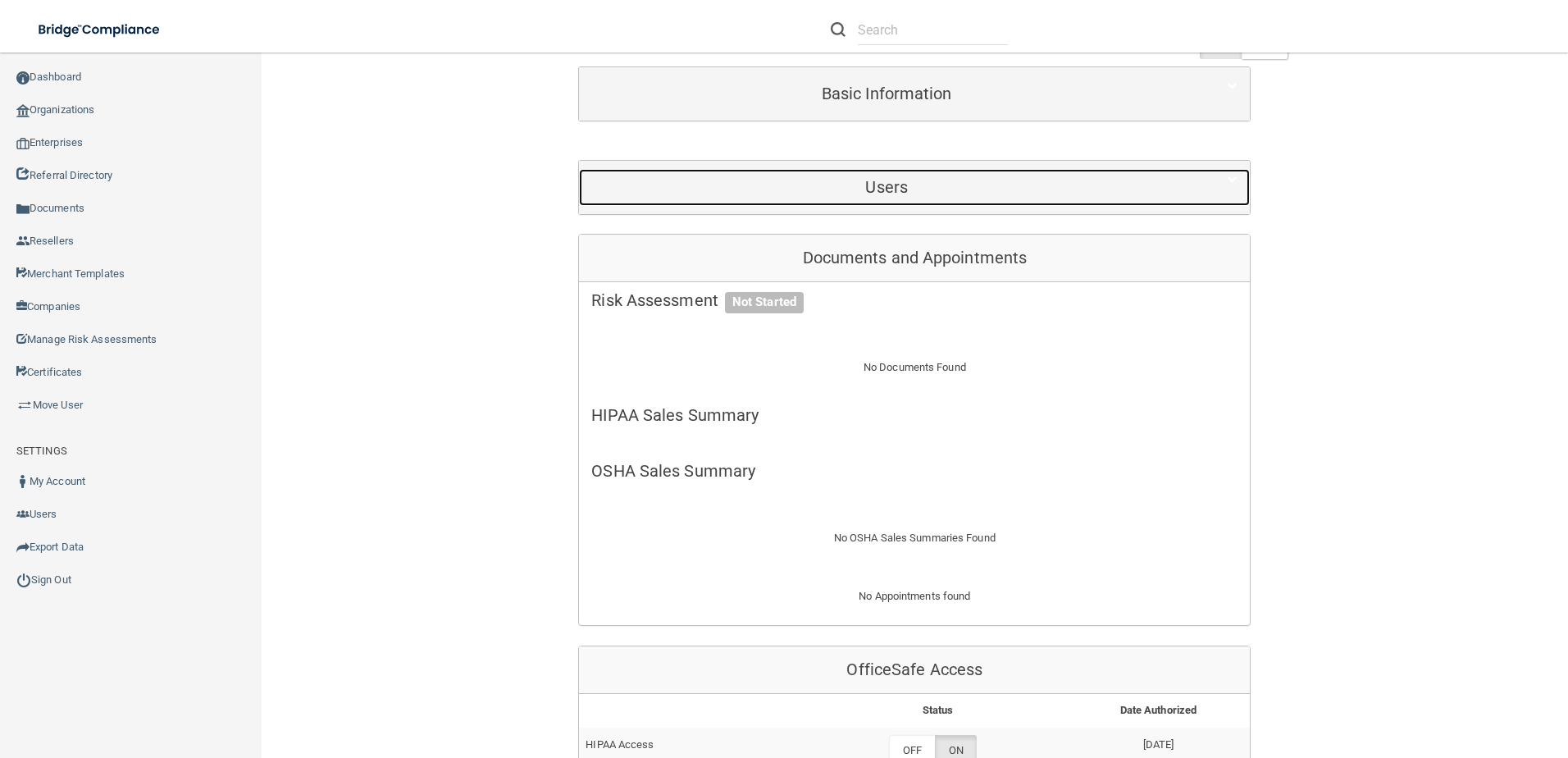
click at [909, 184] on h5 "Users" at bounding box center [887, 187] width 591 height 18
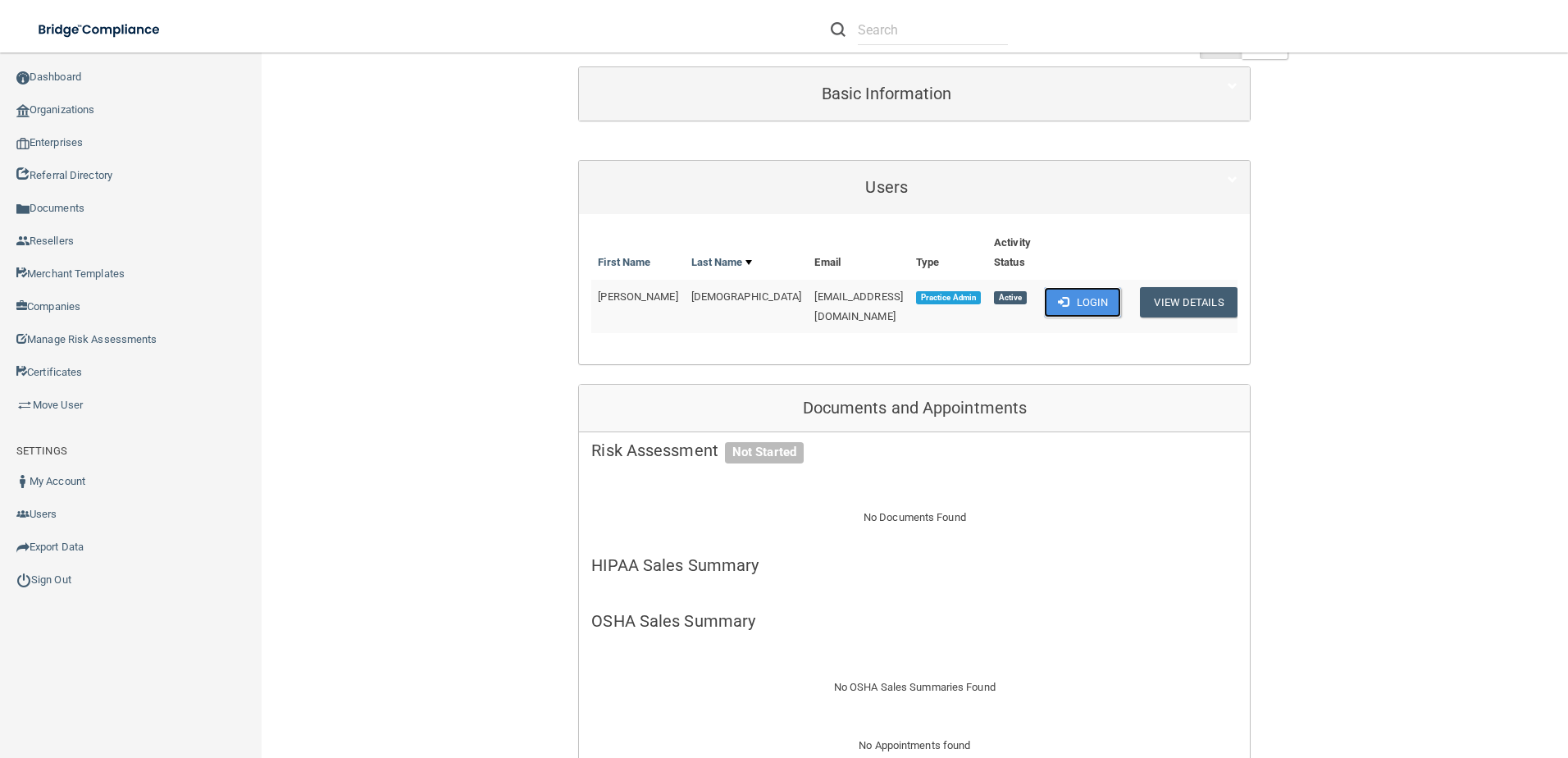
click at [1096, 302] on button "Login" at bounding box center [1083, 302] width 78 height 31
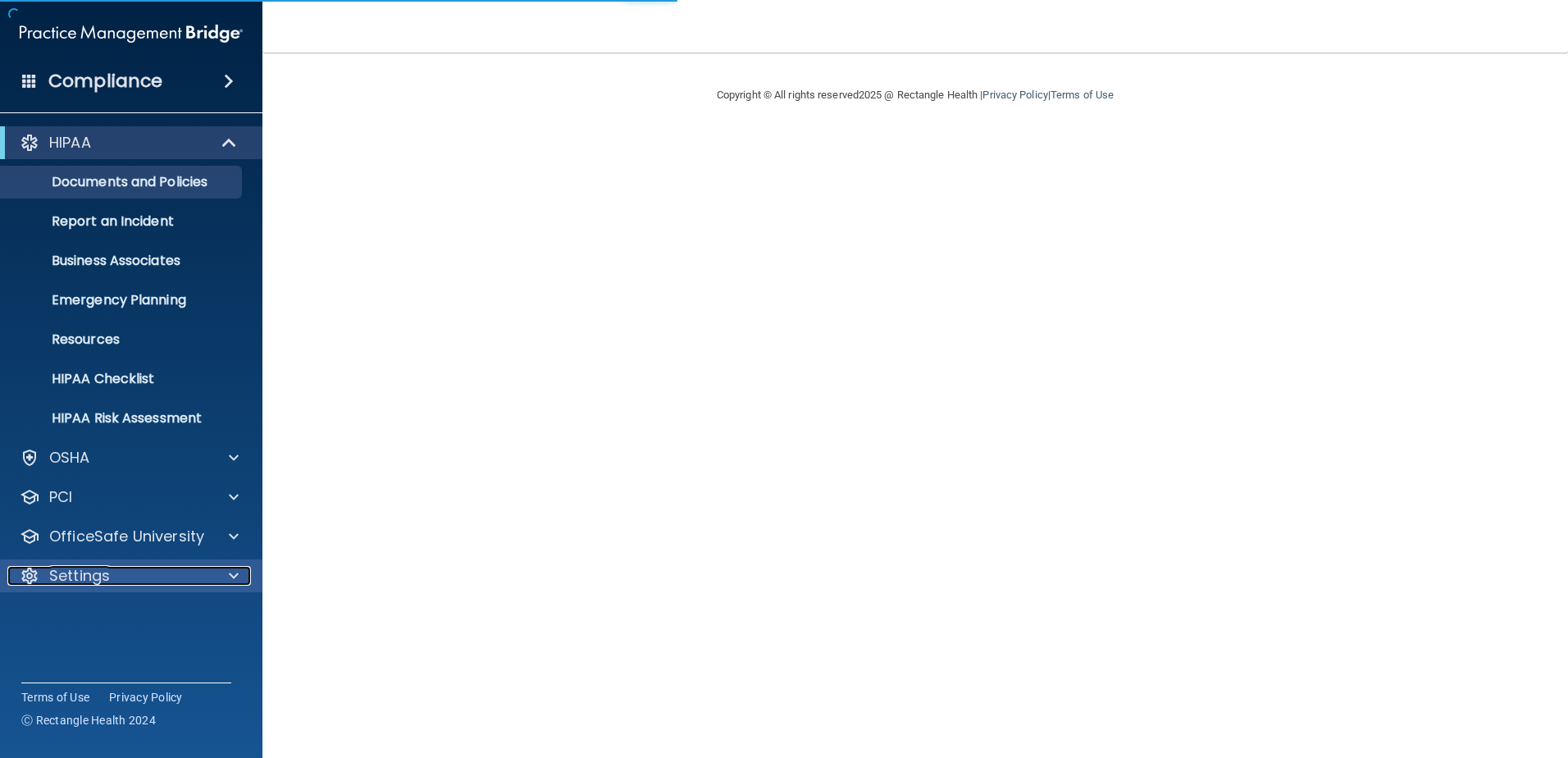
click at [110, 566] on div "Settings" at bounding box center [109, 576] width 203 height 19
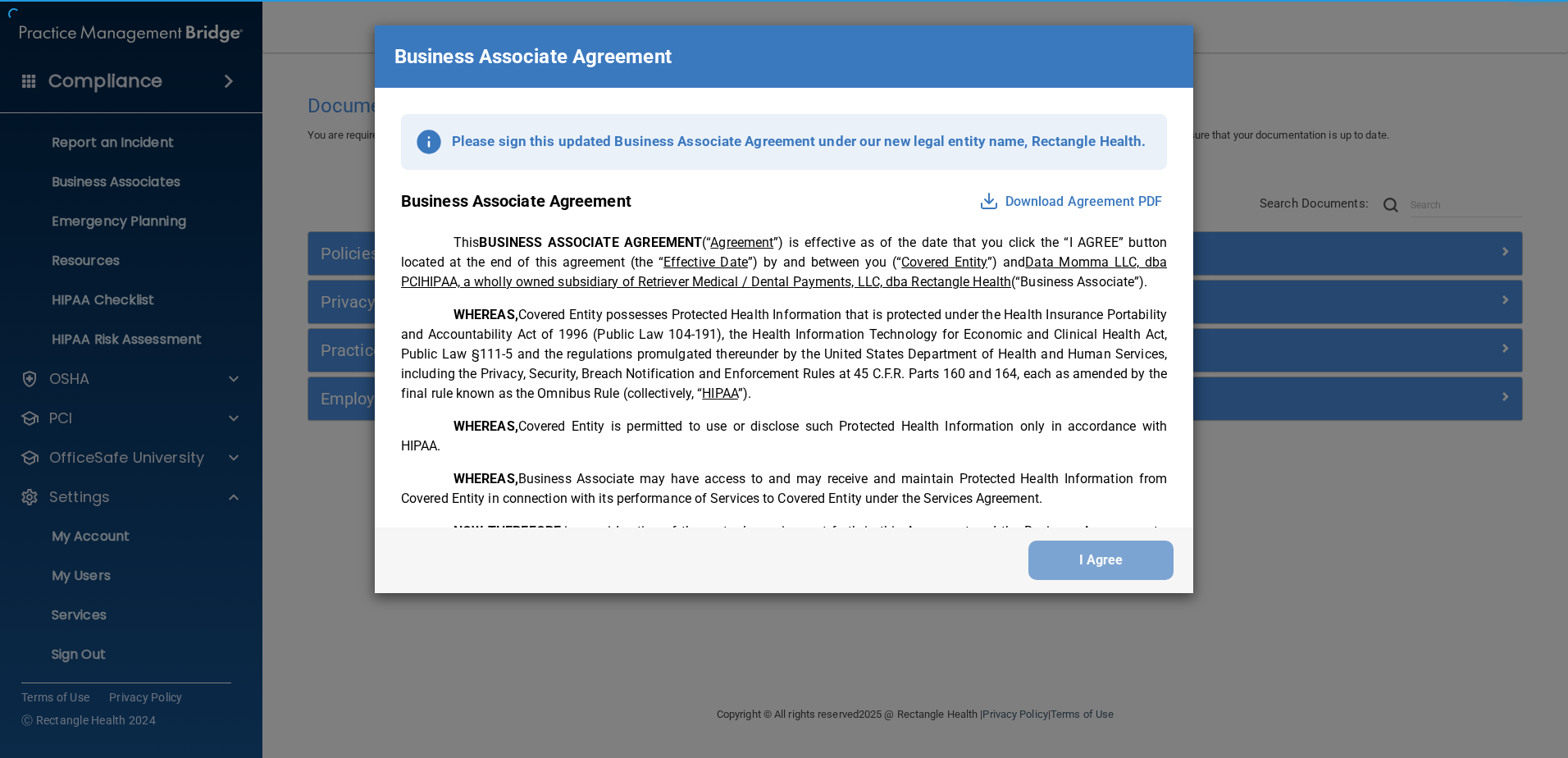
scroll to position [3347, 0]
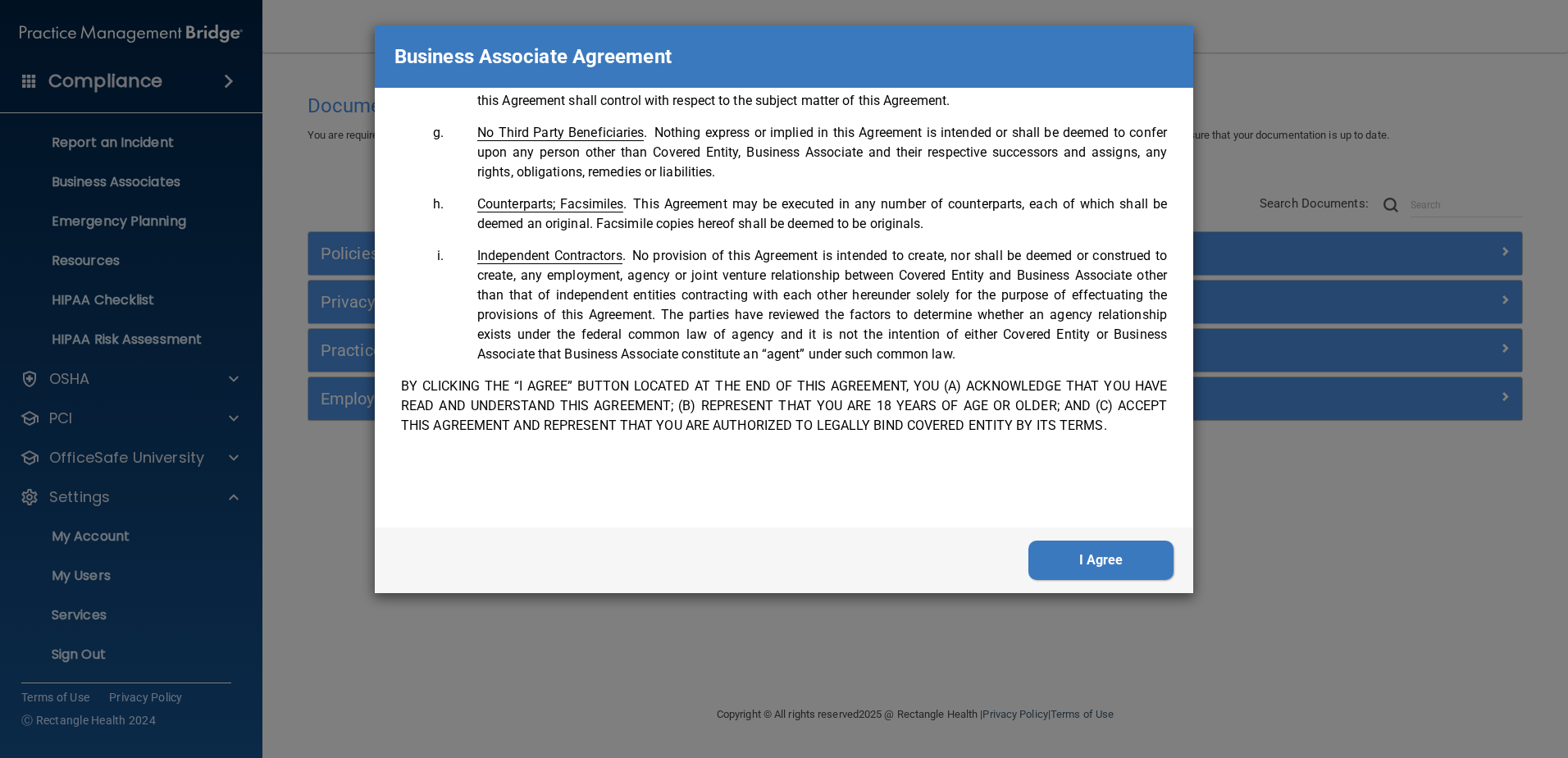
click at [1130, 563] on button "I Agree" at bounding box center [1101, 561] width 145 height 39
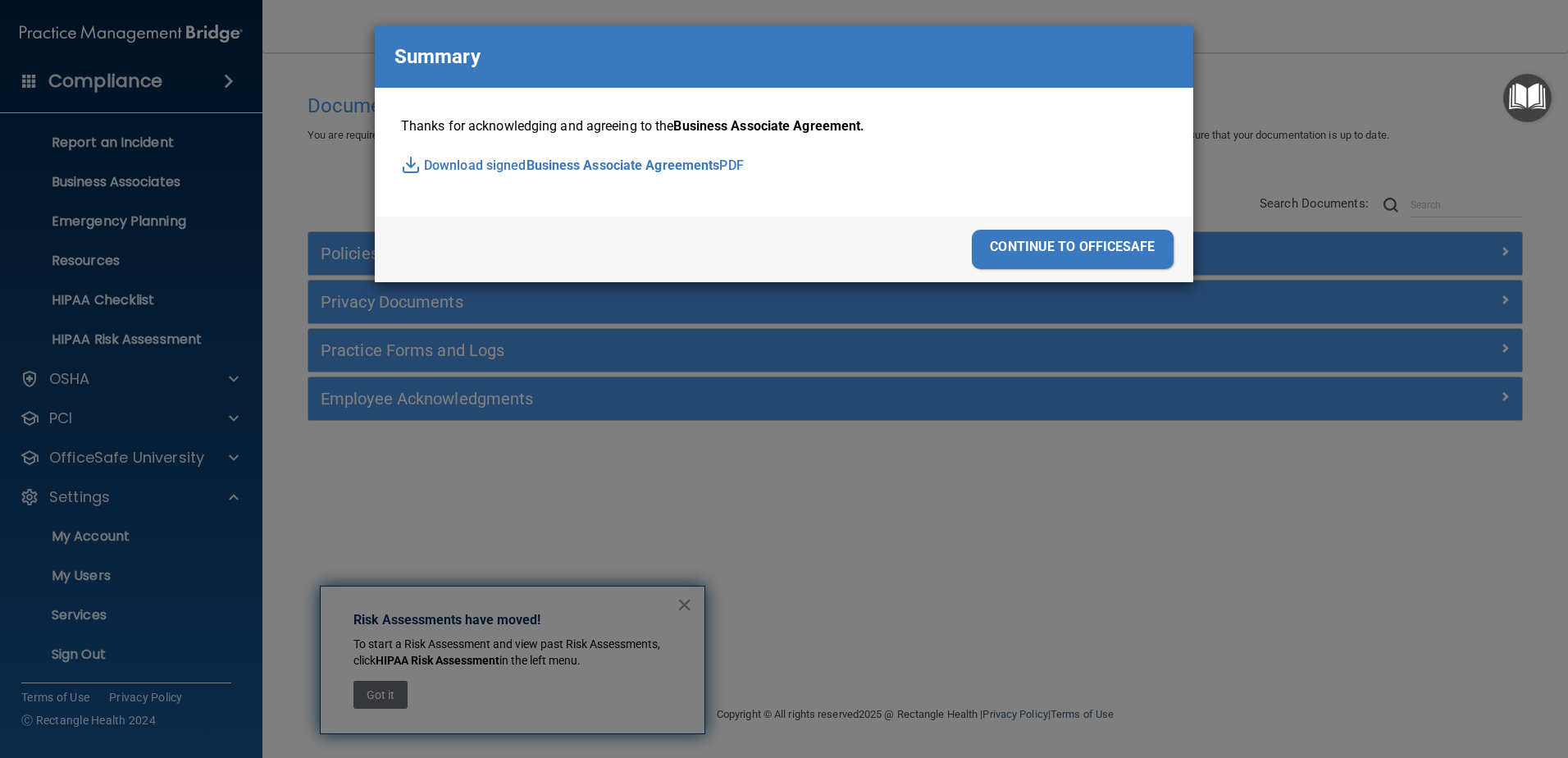
click at [1079, 224] on div "continue to officesafe" at bounding box center [784, 249] width 818 height 65
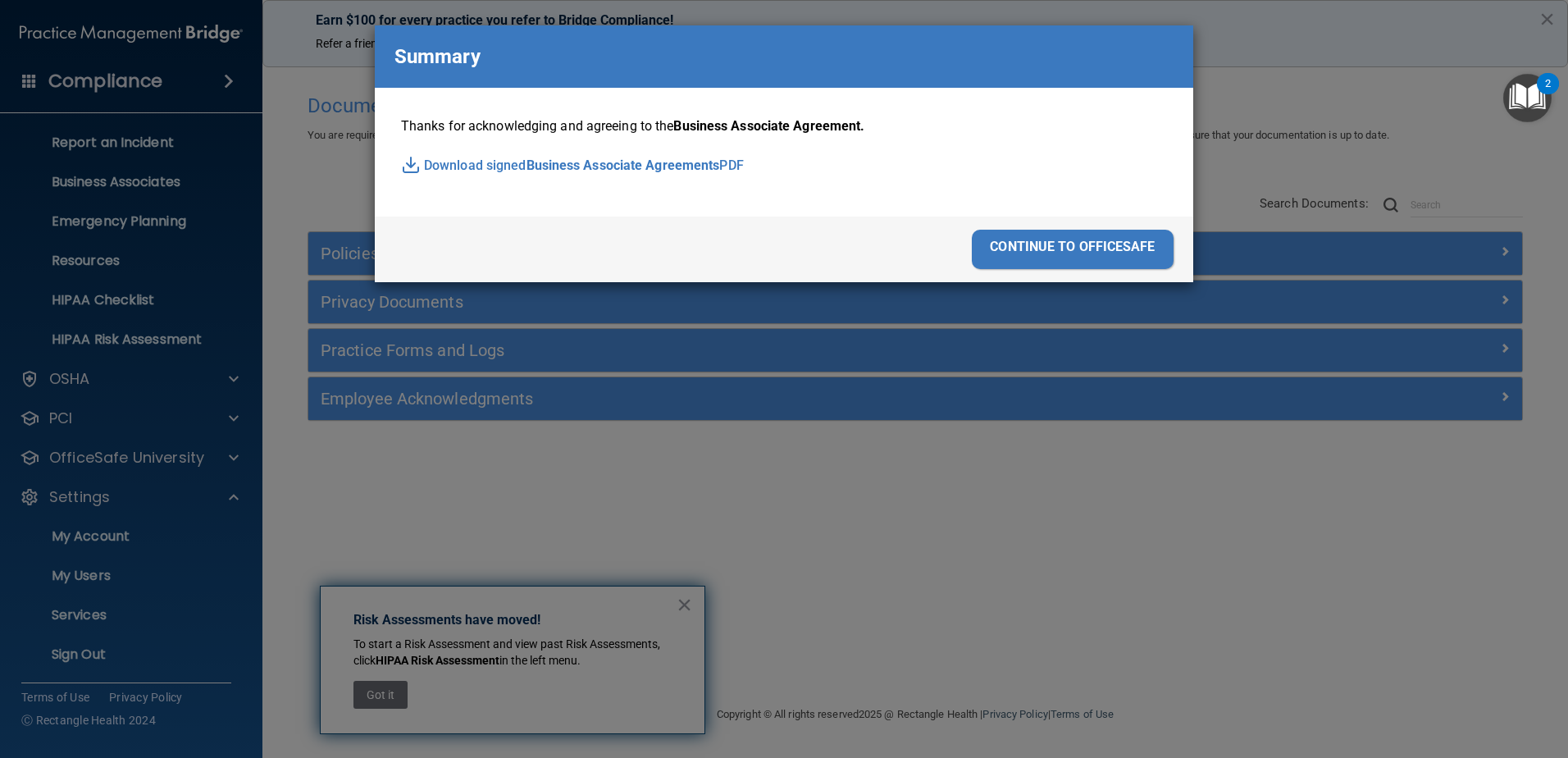
click at [1070, 243] on div "continue to officesafe" at bounding box center [1073, 249] width 202 height 39
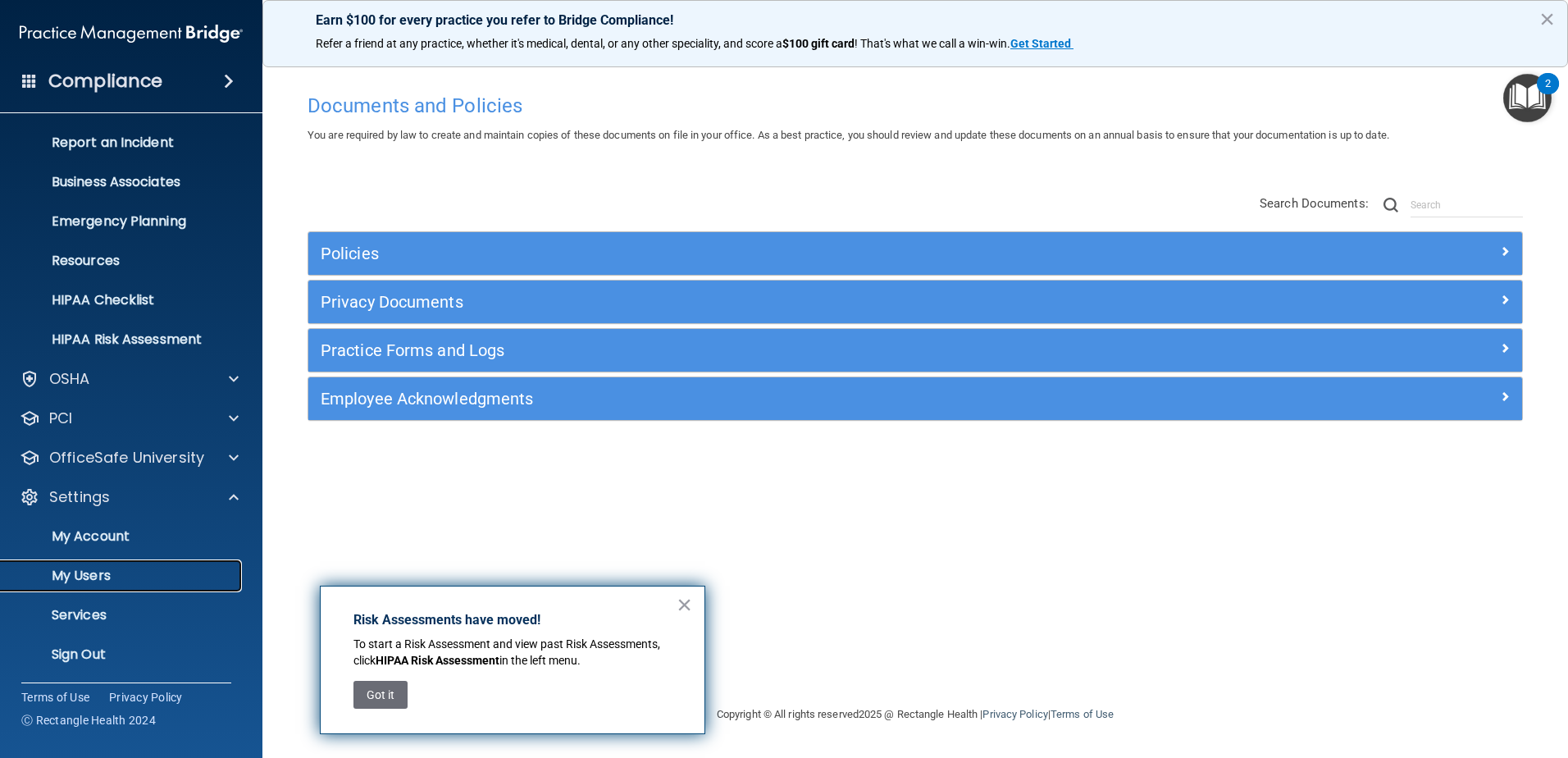
click at [175, 588] on link "My Users" at bounding box center [113, 576] width 258 height 33
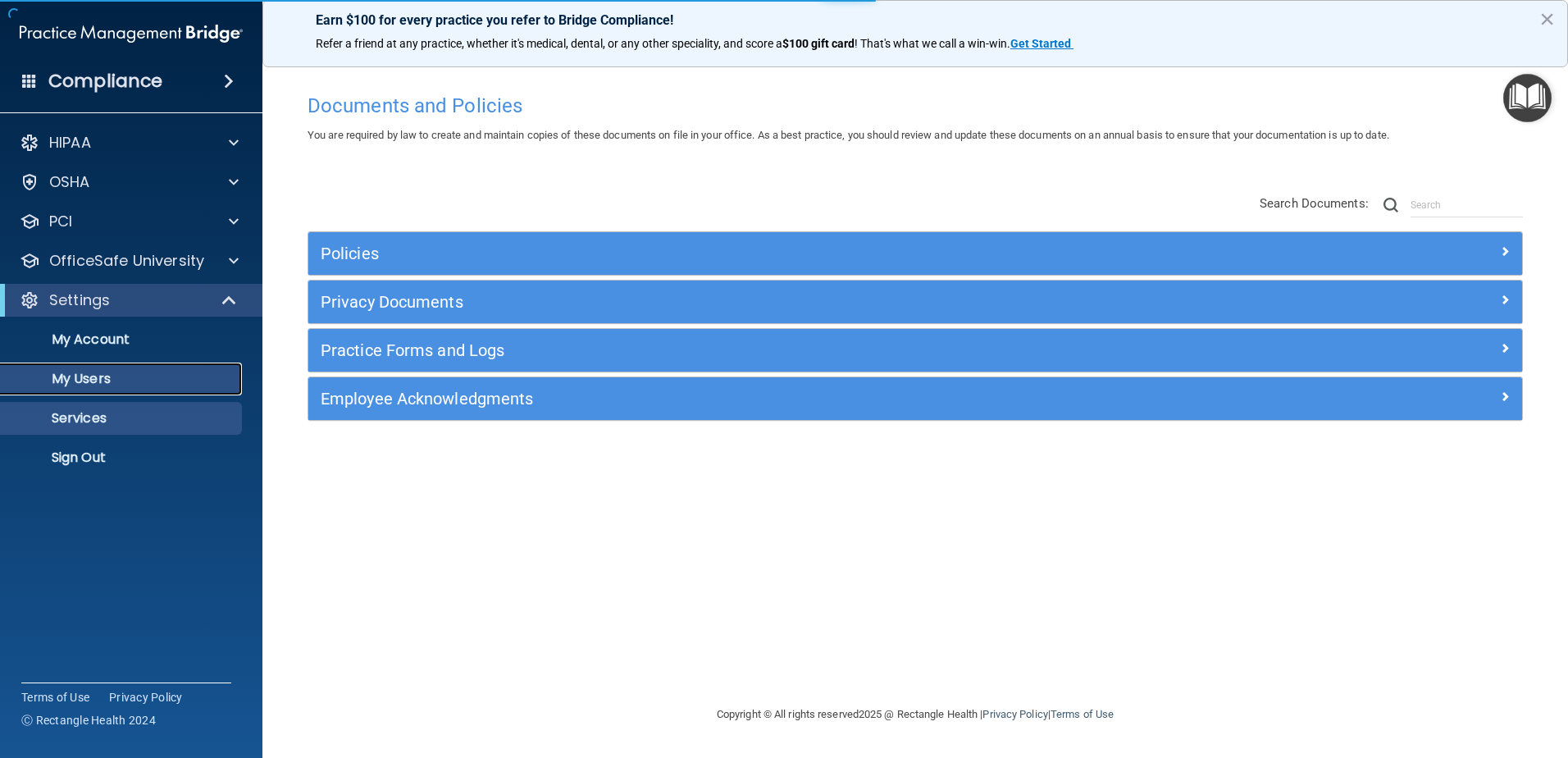
select select "20"
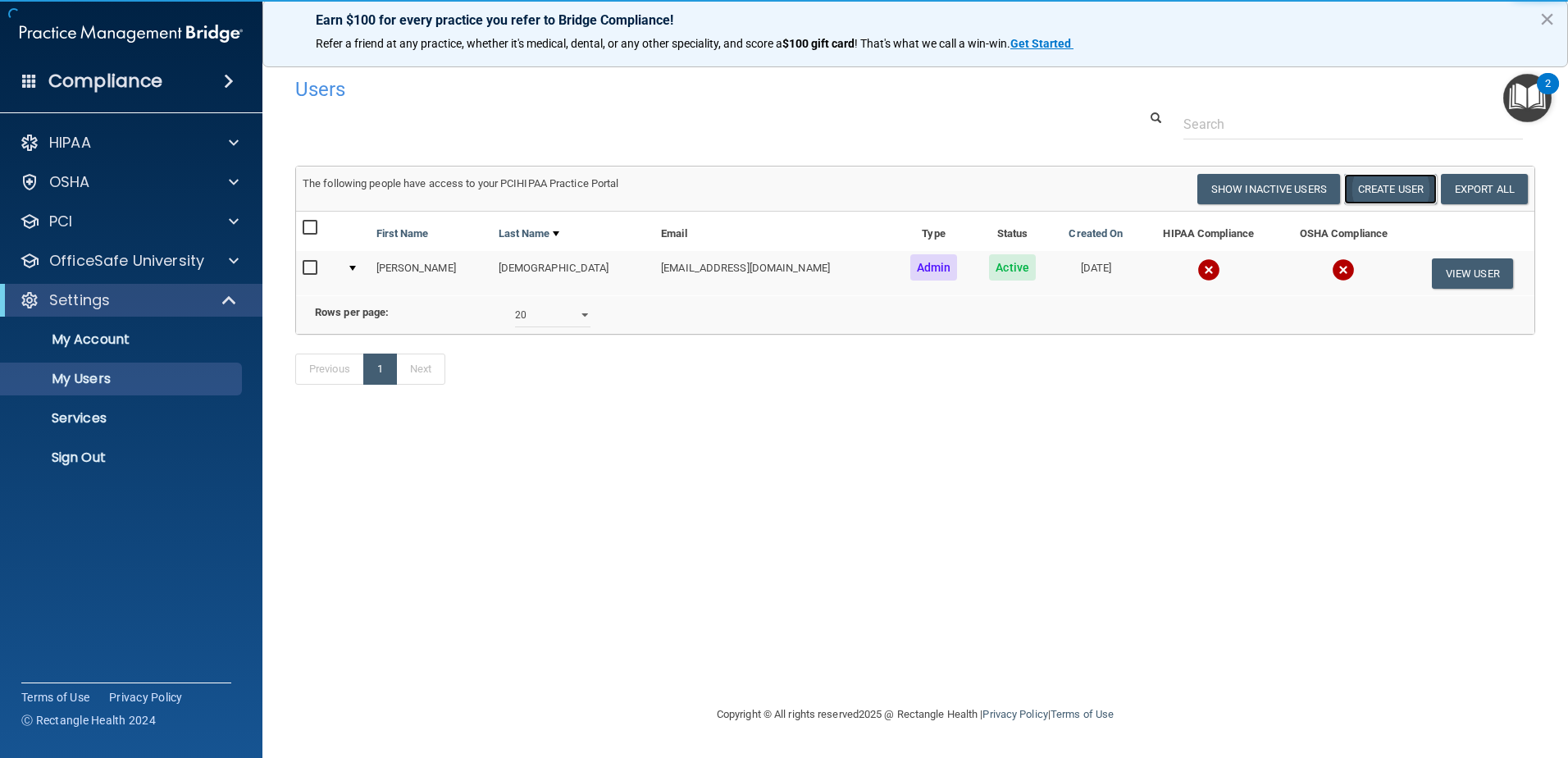
click at [1424, 186] on button "Create User" at bounding box center [1391, 190] width 92 height 31
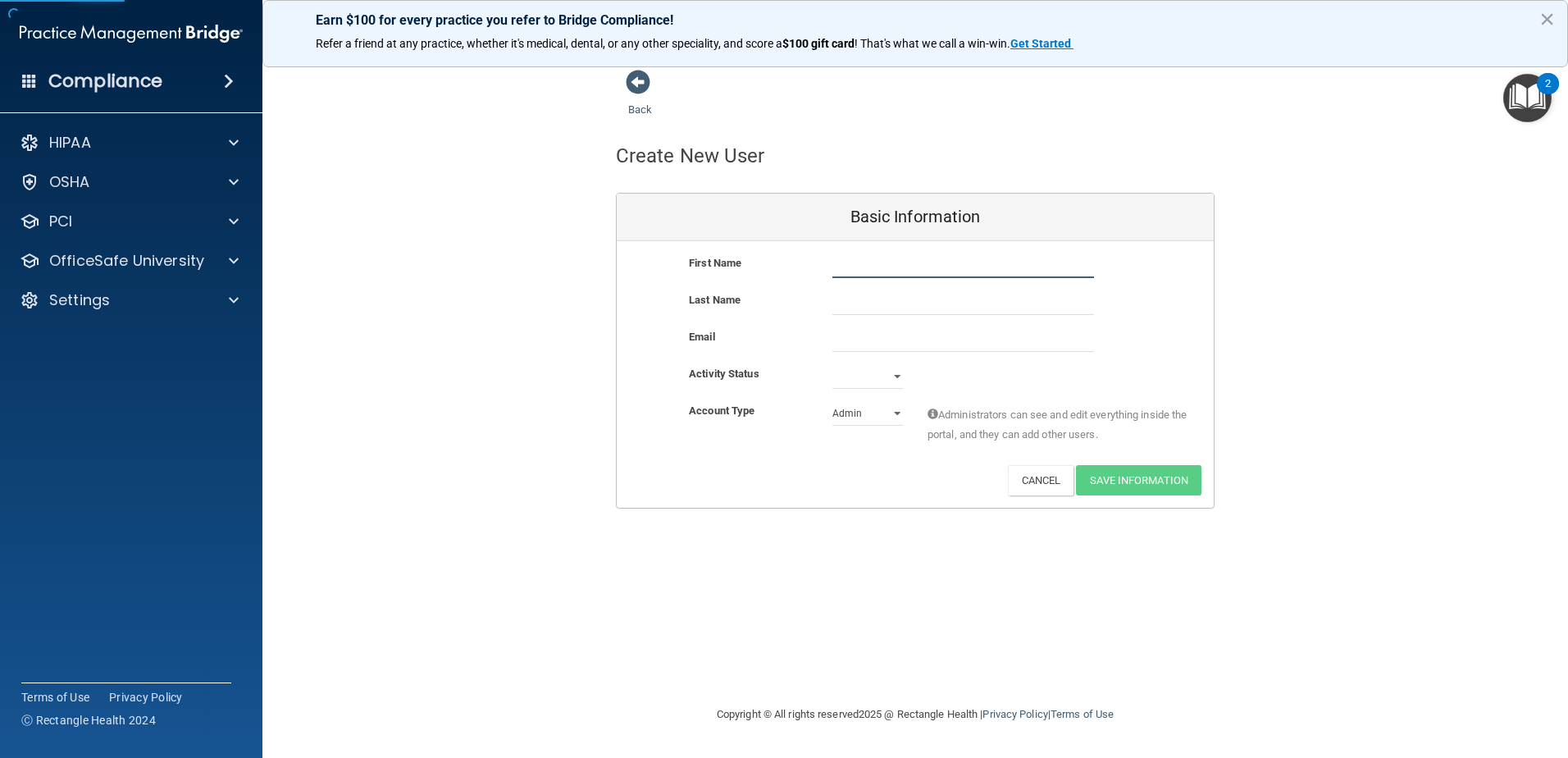
click at [920, 269] on input "text" at bounding box center [964, 266] width 262 height 25
type input "[PERSON_NAME]"
click at [1311, 441] on div "Back Create New User Basic Information First Name [PERSON_NAME] Last Name Email…" at bounding box center [915, 289] width 1240 height 440
click at [849, 301] on input "text" at bounding box center [964, 303] width 262 height 25
type input "G"
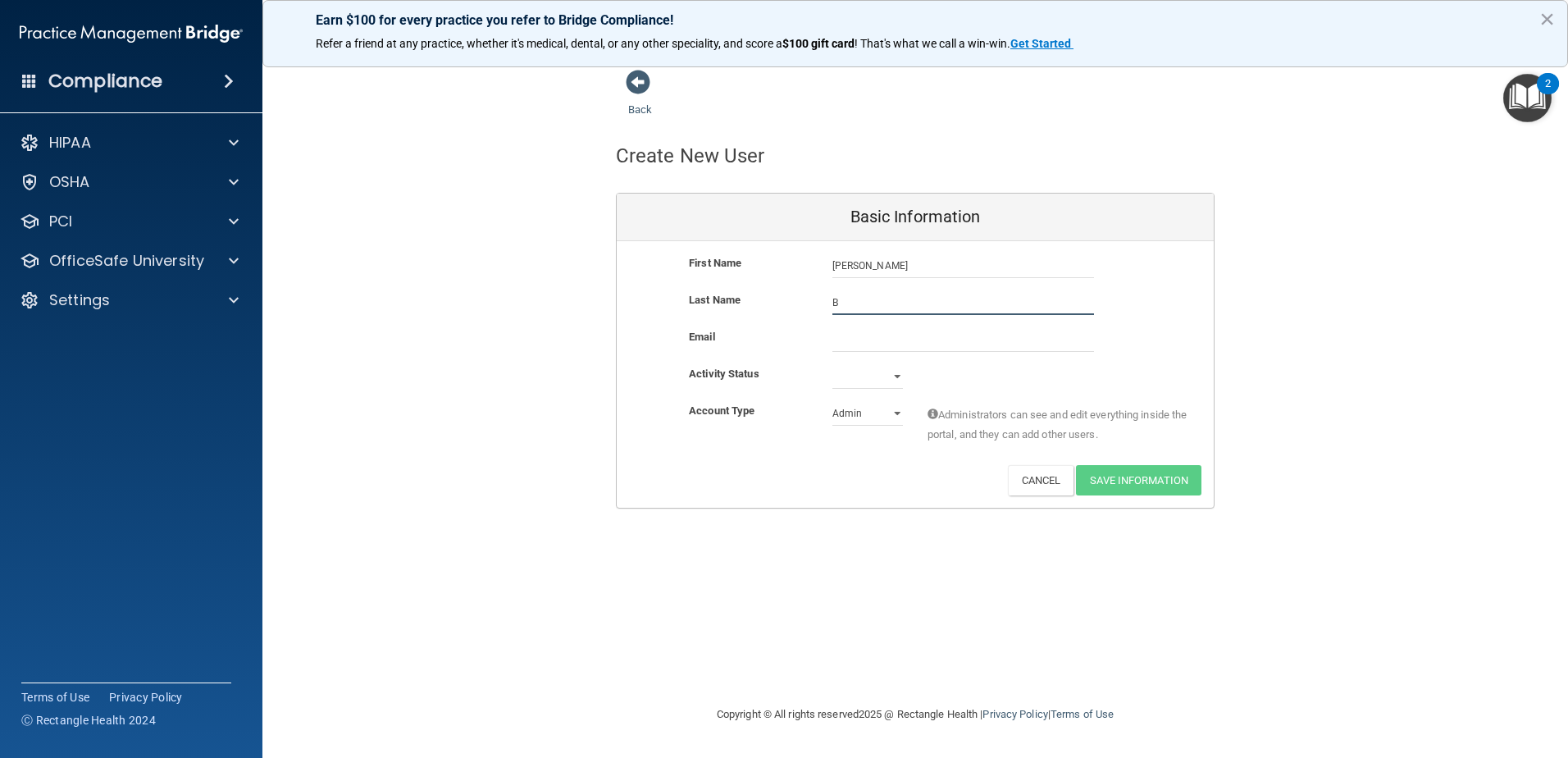
type input "B"
drag, startPoint x: 836, startPoint y: 320, endPoint x: 838, endPoint y: 348, distance: 28.1
click at [837, 320] on div "Last Name B" at bounding box center [915, 309] width 597 height 37
click at [838, 348] on input "email" at bounding box center [964, 340] width 262 height 25
paste input "[EMAIL_ADDRESS][DOMAIN_NAME]"
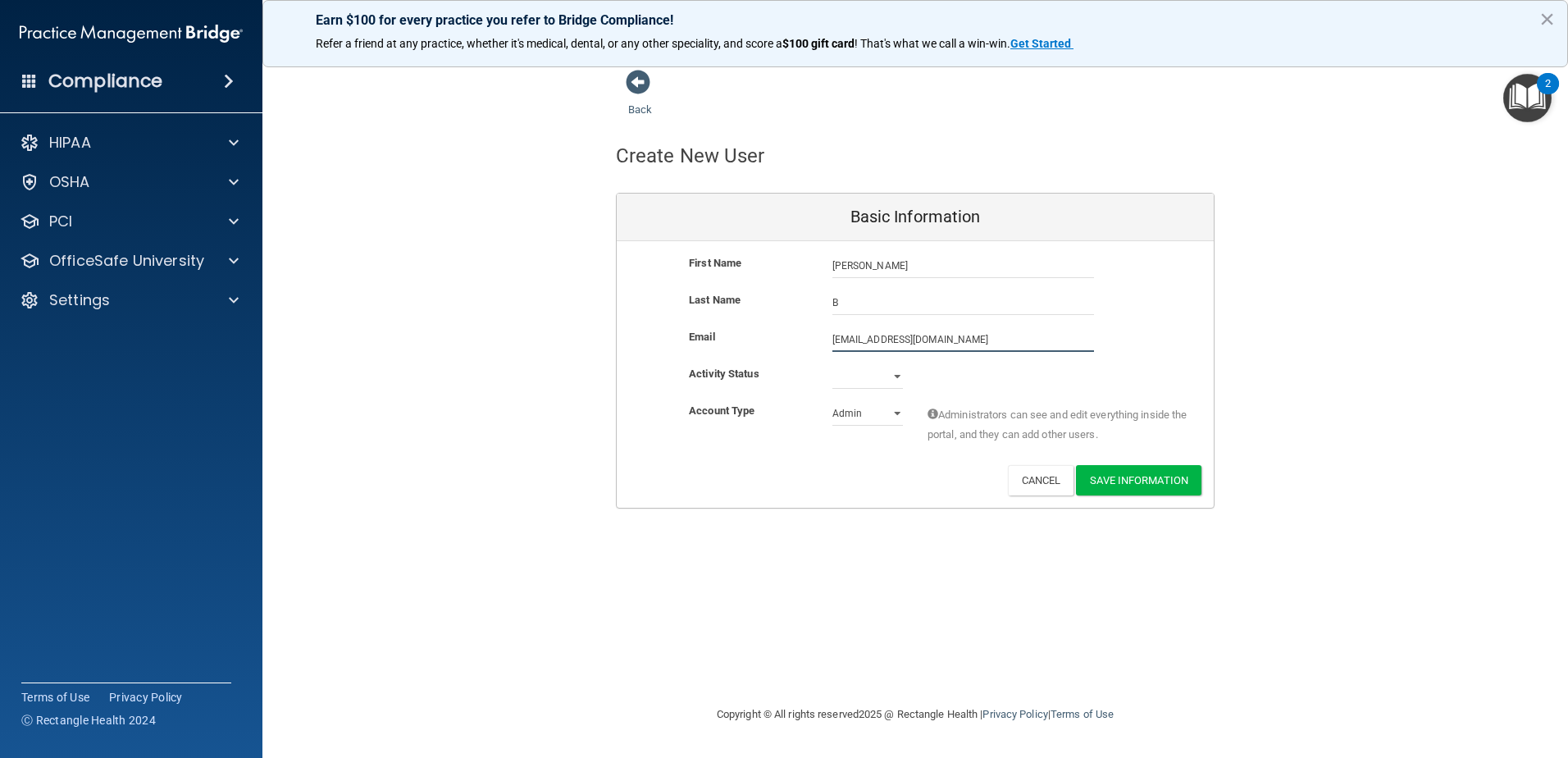
type input "[EMAIL_ADDRESS][DOMAIN_NAME]"
click at [838, 373] on select "Active Inactive" at bounding box center [867, 377] width 70 height 25
select select "active"
click at [833, 364] on select "Active Inactive" at bounding box center [867, 377] width 70 height 25
click at [859, 420] on select "Admin Member" at bounding box center [867, 414] width 70 height 25
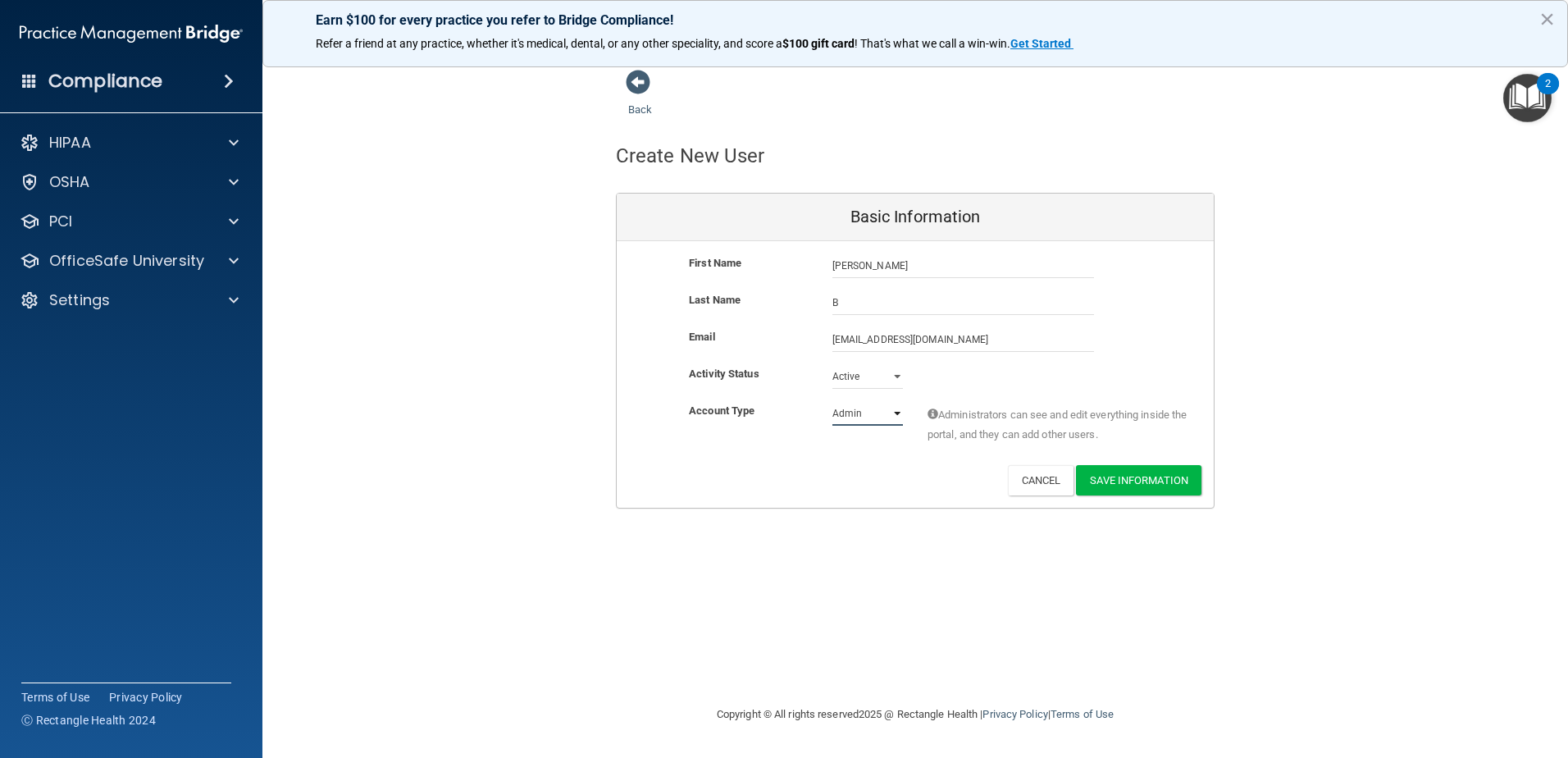
click at [833, 402] on select "Admin Member" at bounding box center [867, 414] width 70 height 25
click at [1156, 463] on div "Account Type Practice Admin Admin Member Financial Institution Business Associa…" at bounding box center [915, 433] width 597 height 64
click at [1141, 488] on button "Save Information" at bounding box center [1139, 481] width 125 height 31
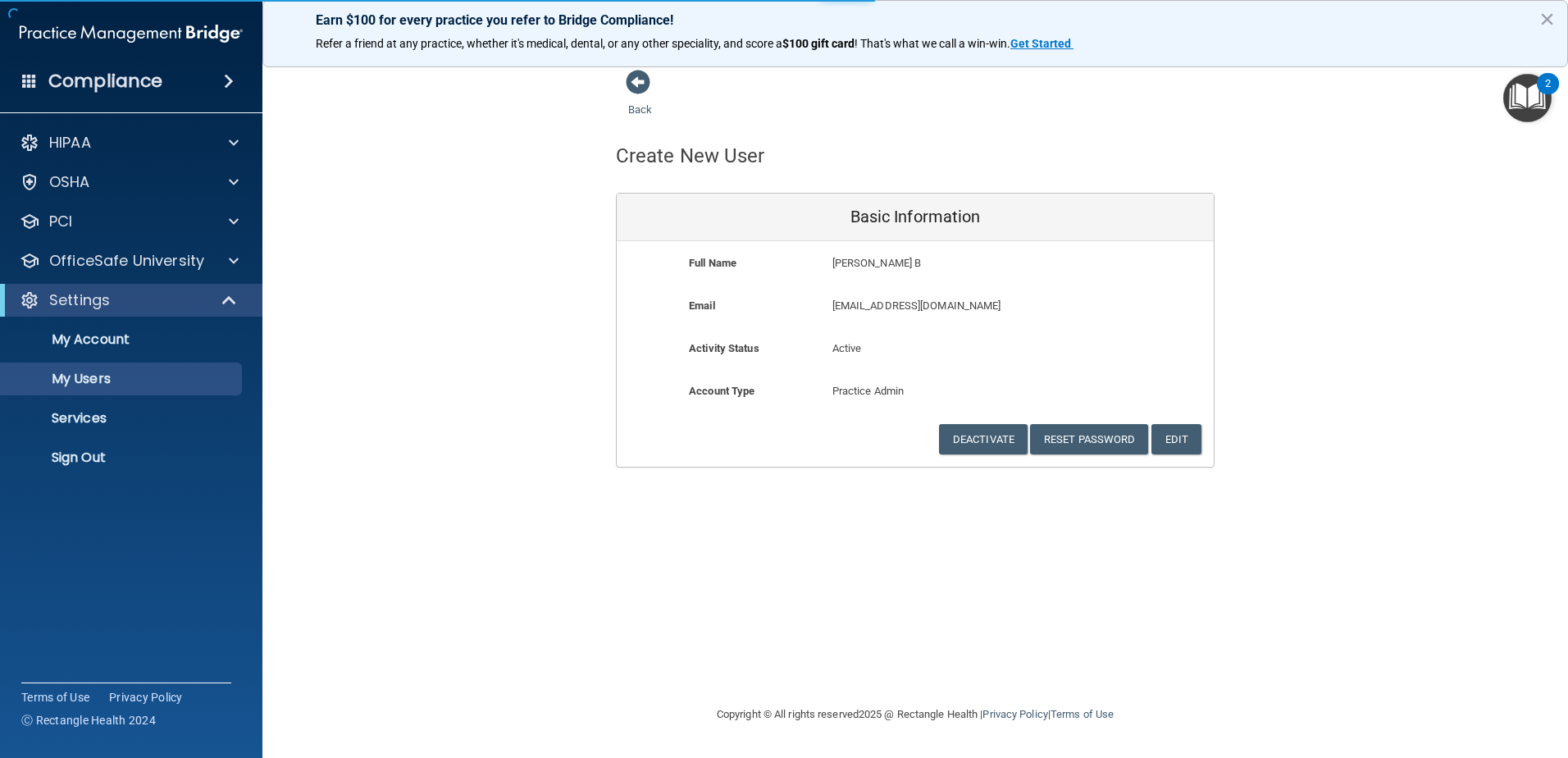
select select "20"
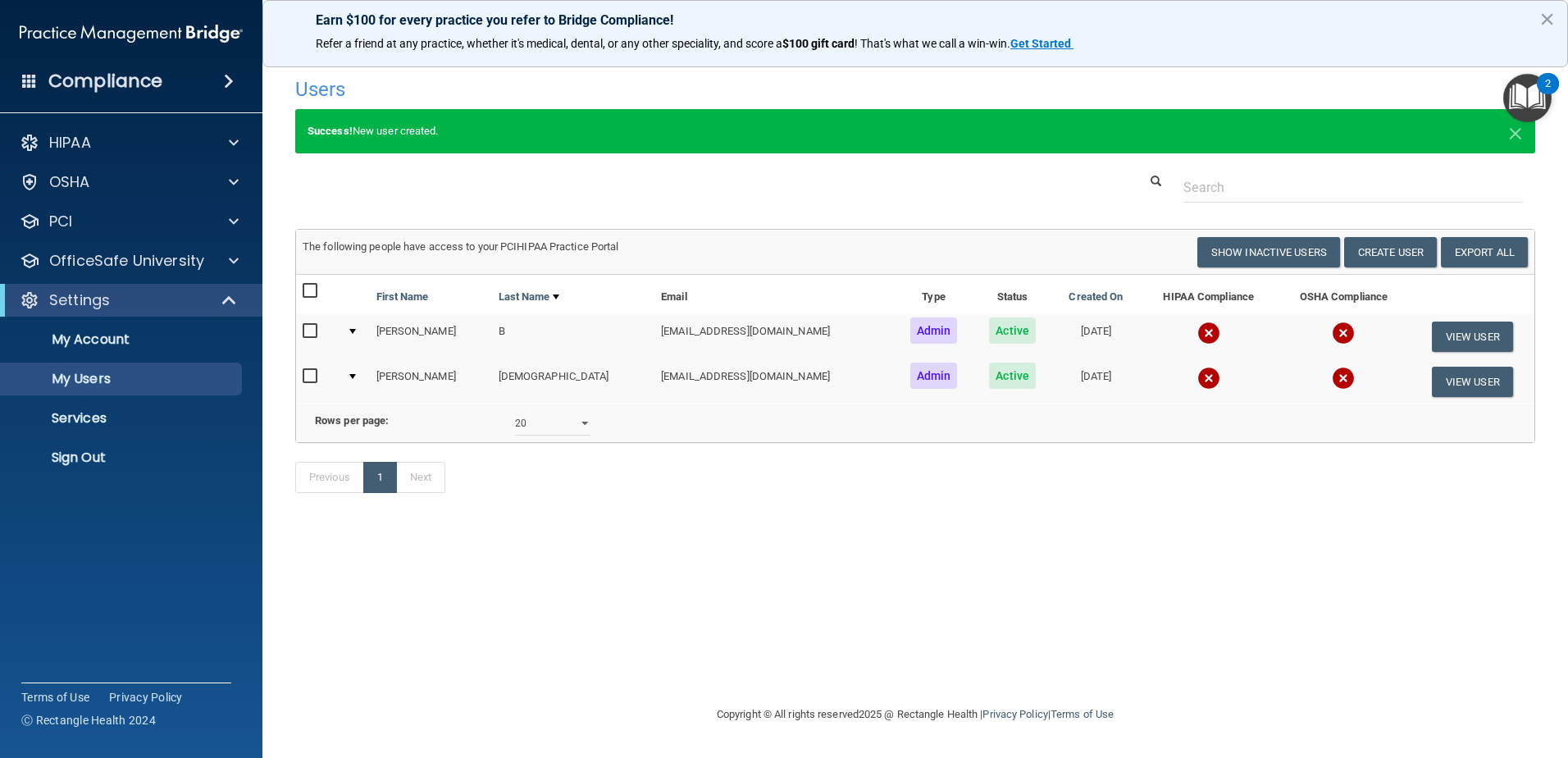
click at [1426, 590] on div "Users Success! New user created. × Error! The user couldn't be created. × Succe…" at bounding box center [915, 379] width 1240 height 619
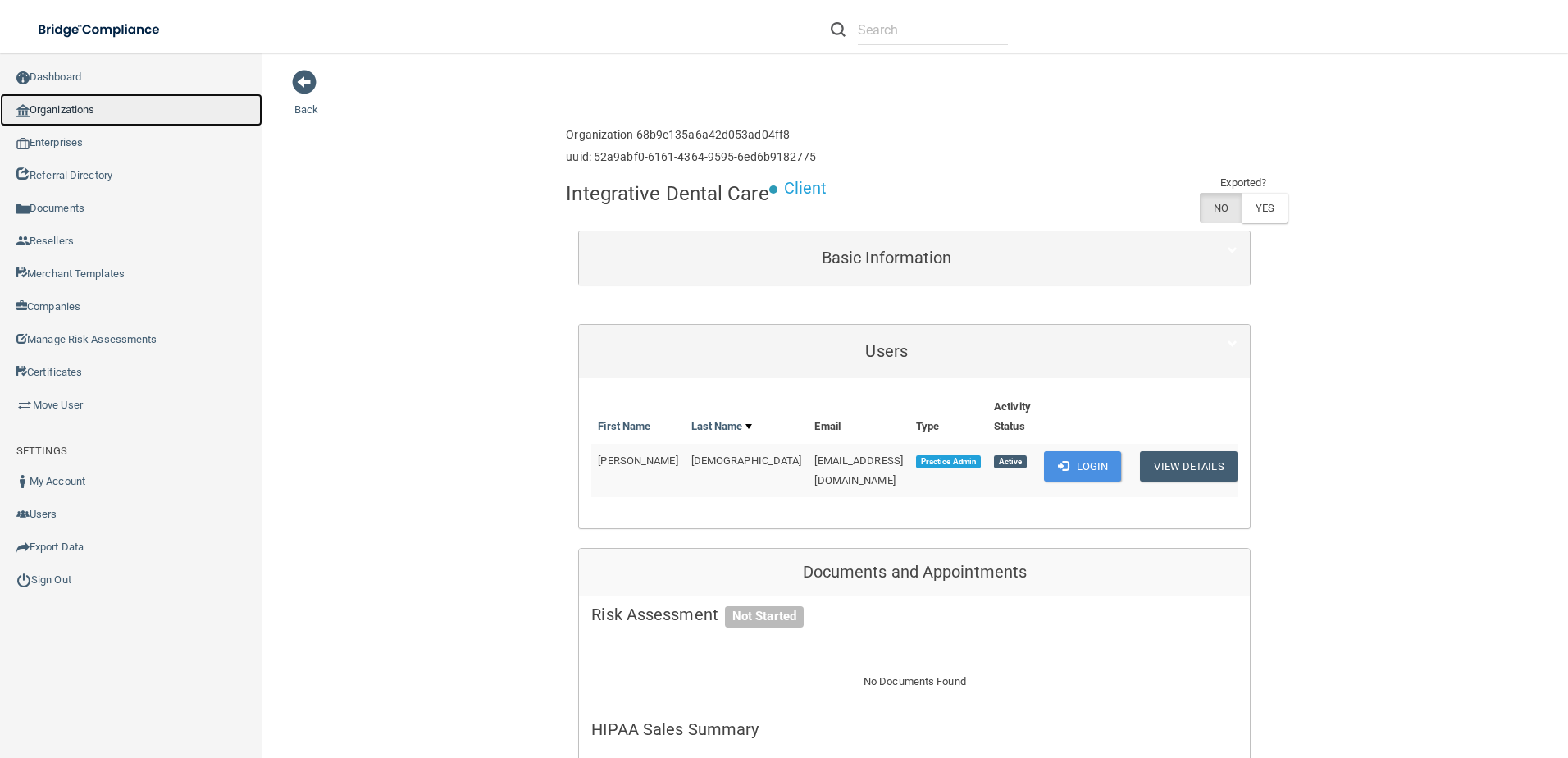
click at [57, 112] on link "Organizations" at bounding box center [131, 110] width 263 height 33
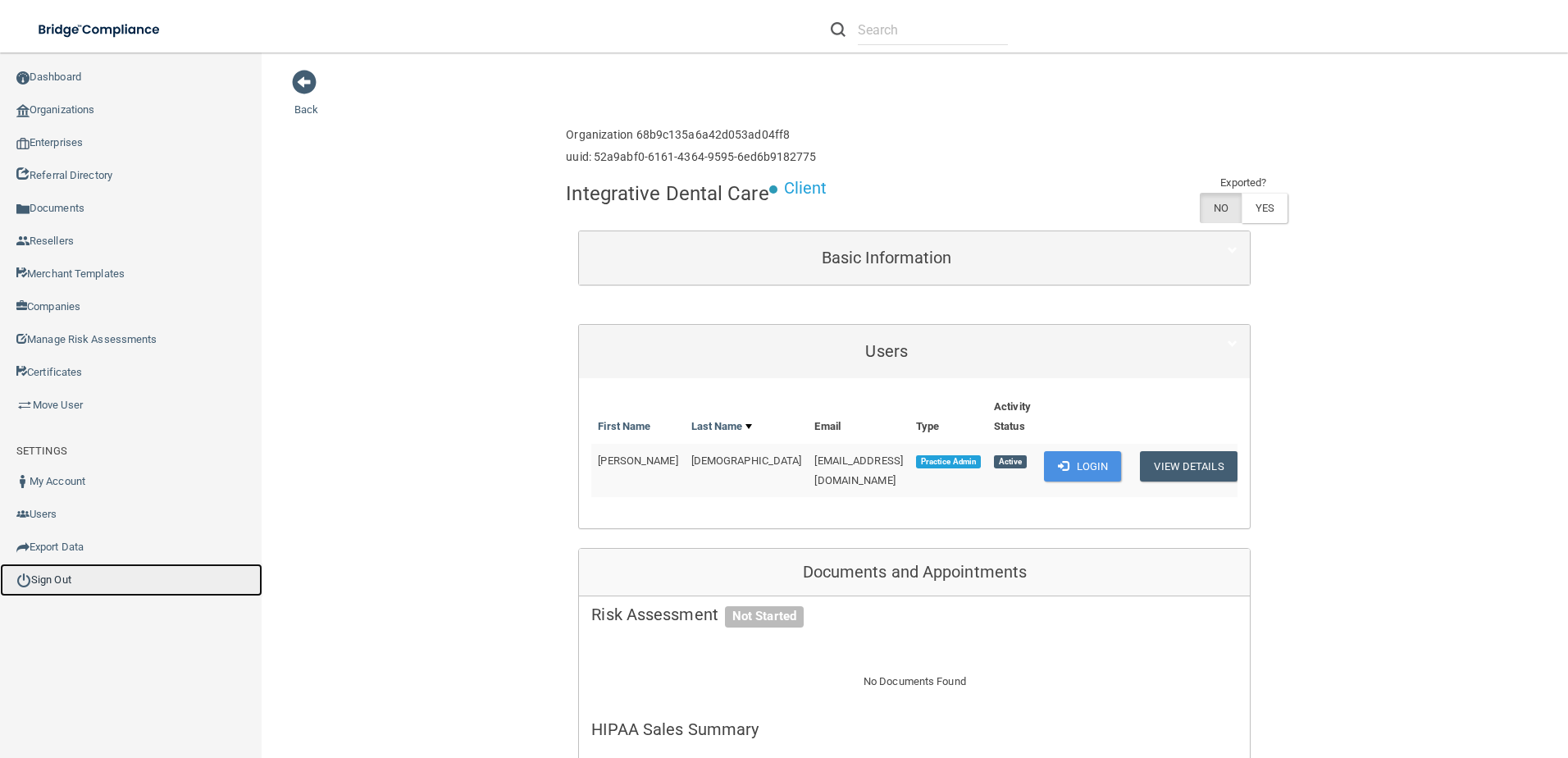
click at [36, 576] on link "Sign Out" at bounding box center [131, 580] width 263 height 33
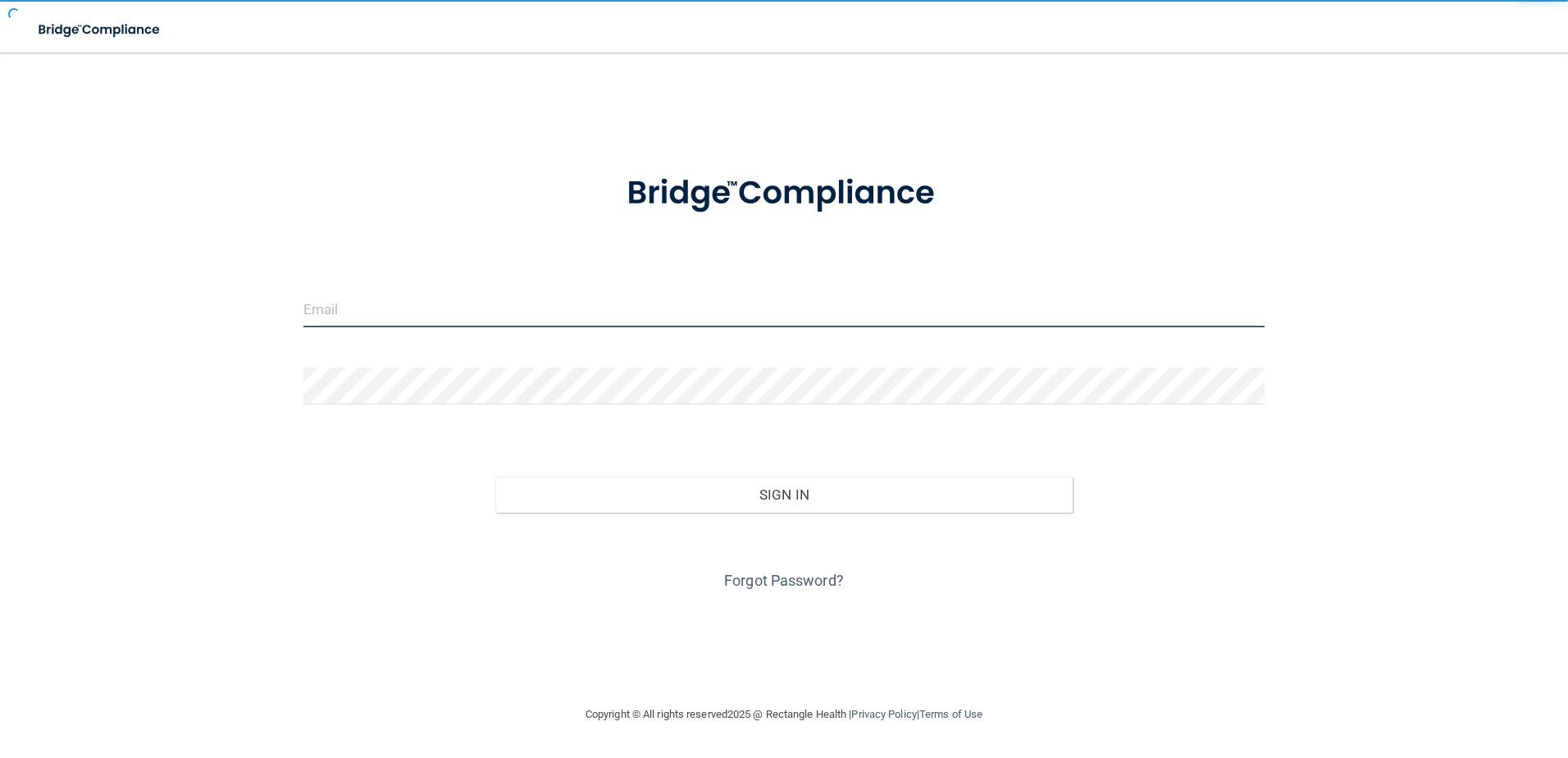
type input "cmussel@rectanglehealth.com"
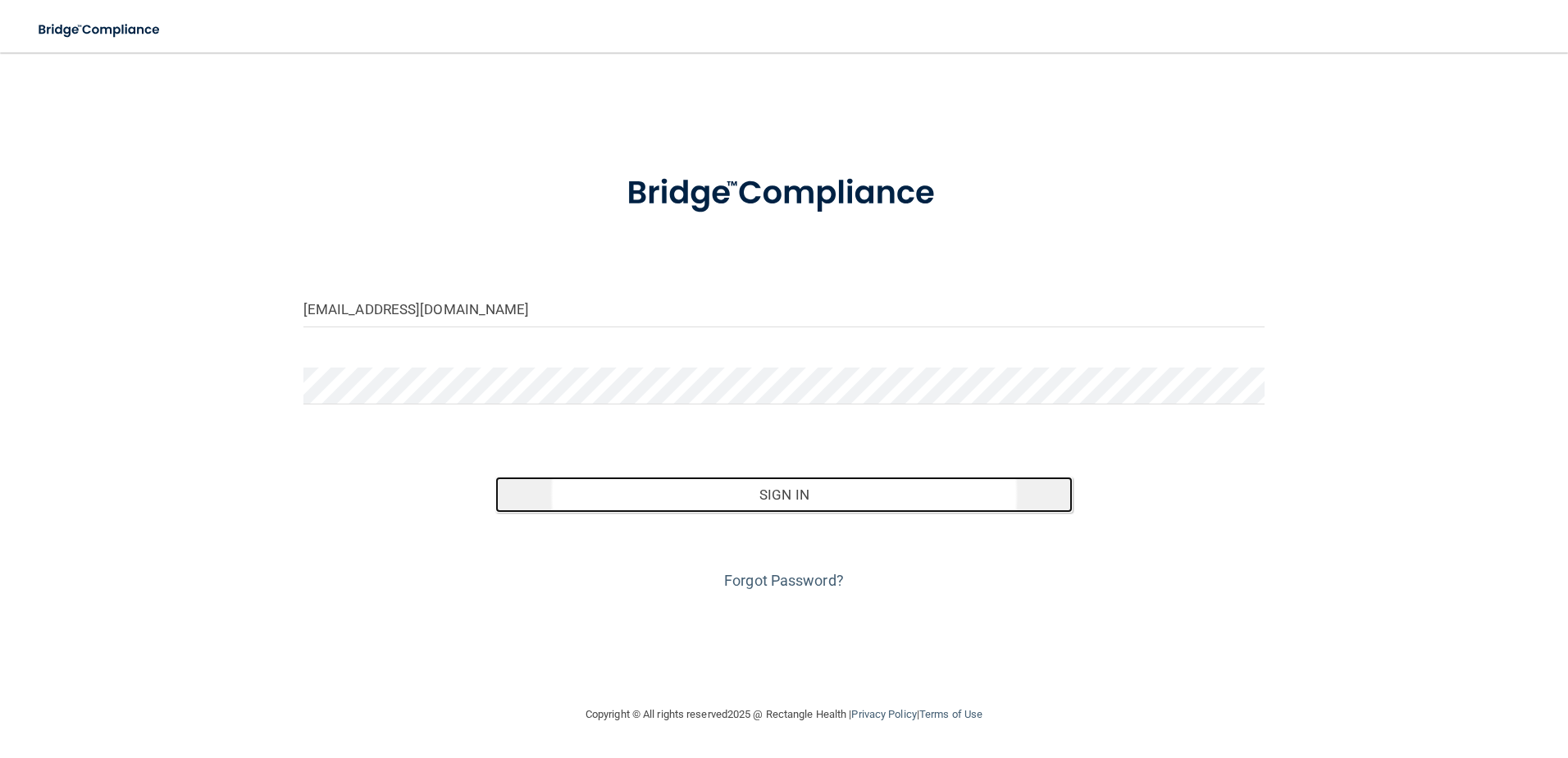
click at [718, 487] on button "Sign In" at bounding box center [784, 494] width 578 height 36
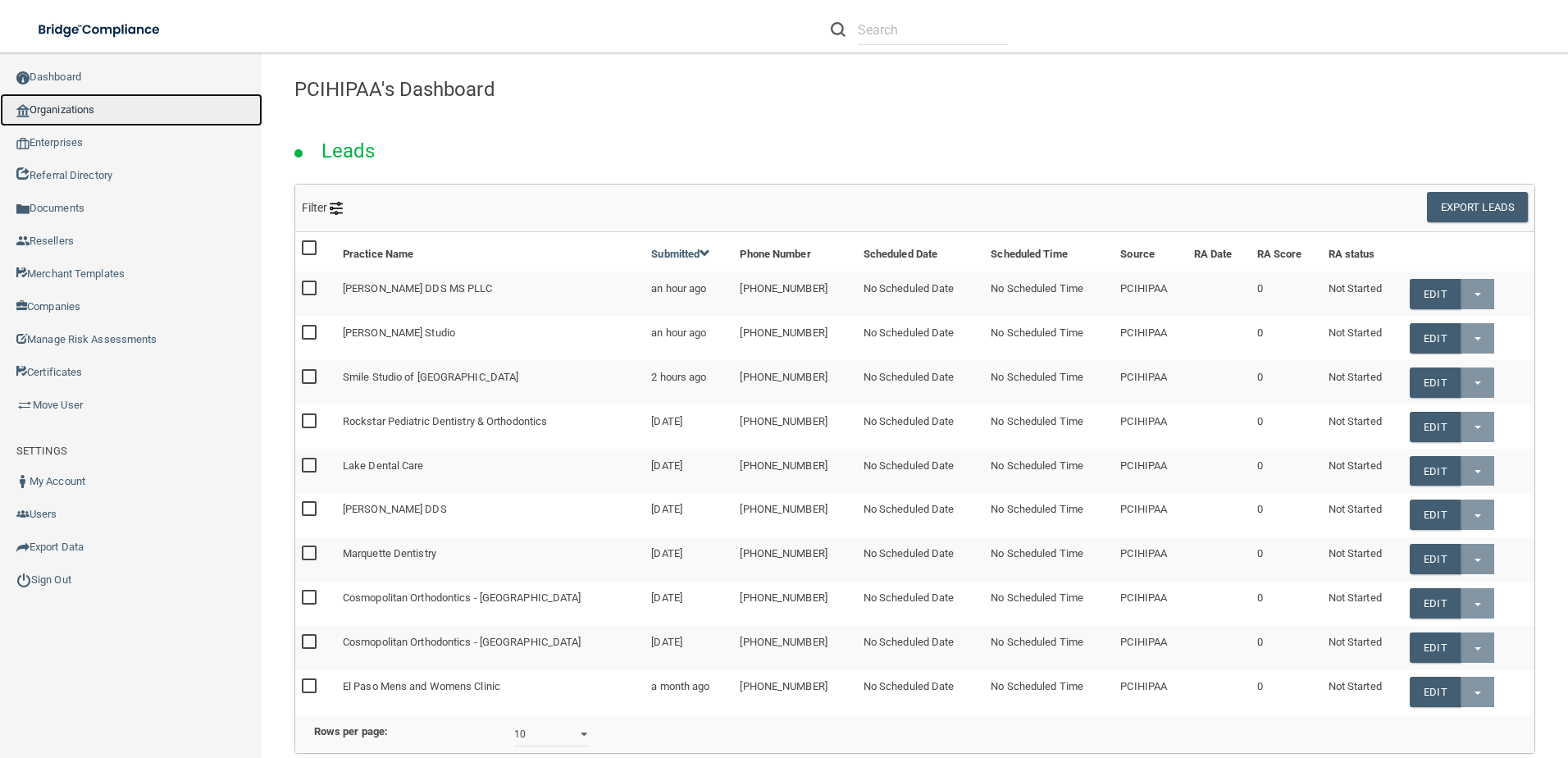
click at [81, 106] on link "Organizations" at bounding box center [131, 110] width 263 height 33
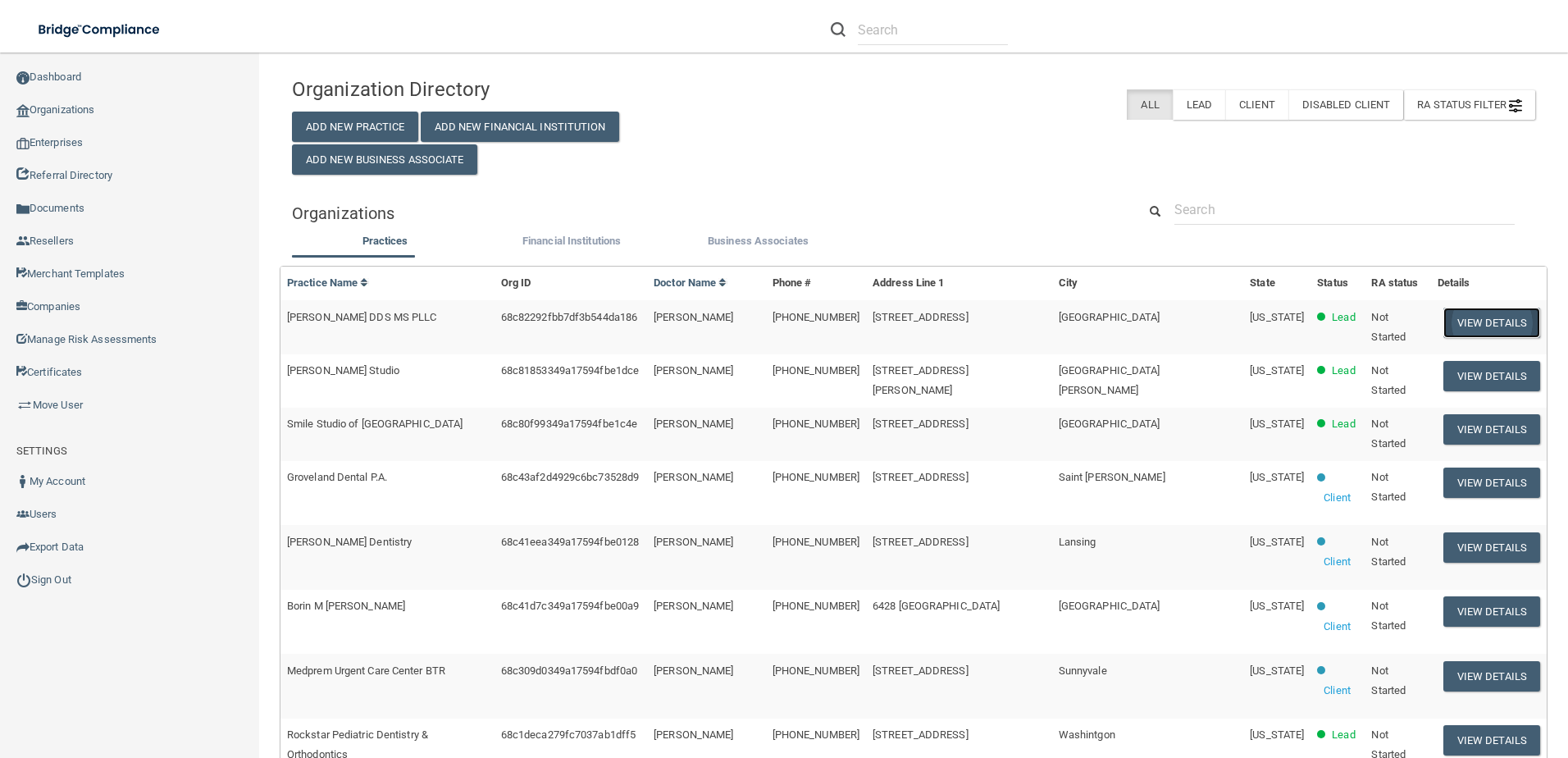
click at [1444, 311] on button "View Details" at bounding box center [1492, 324] width 97 height 31
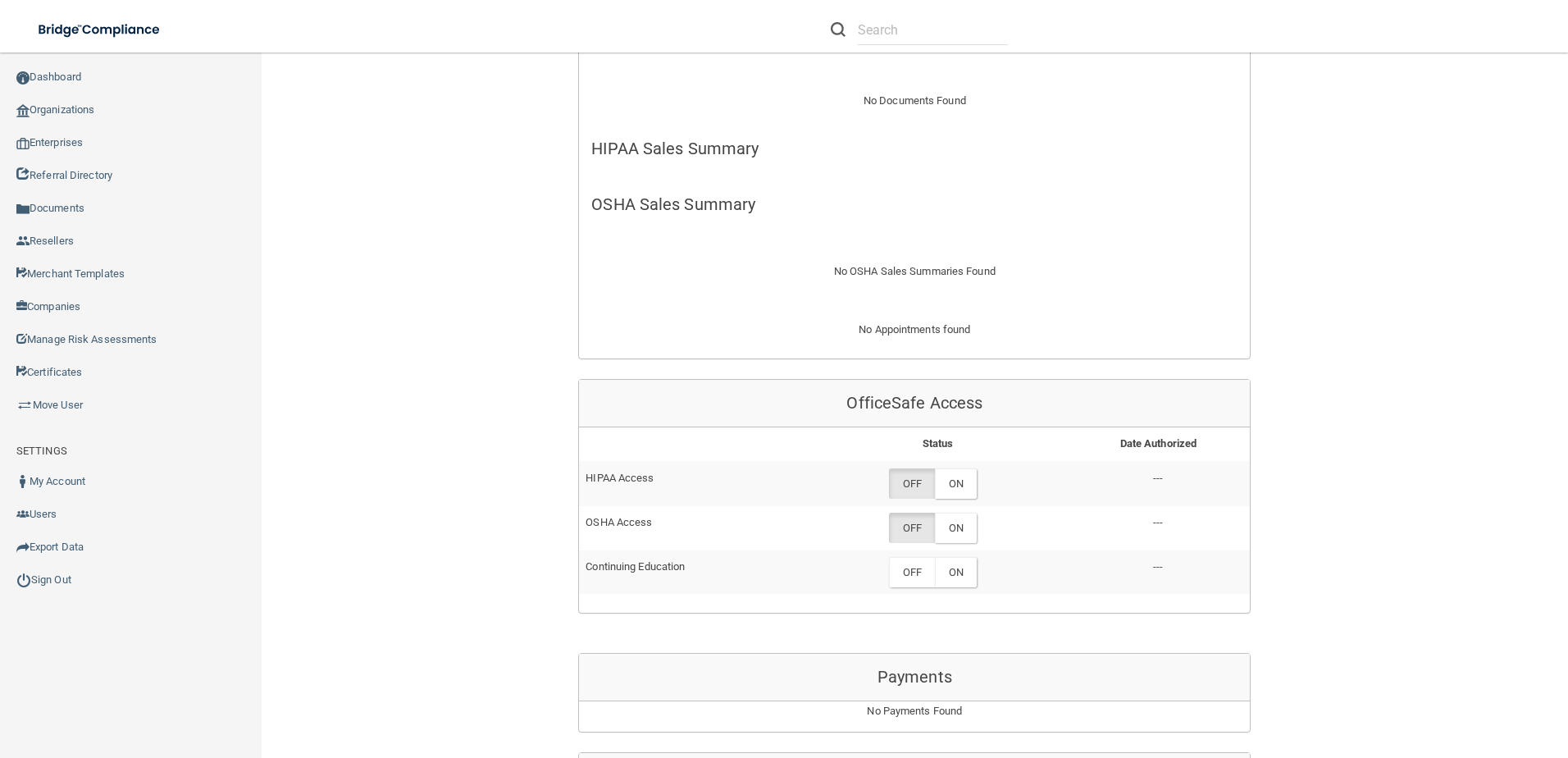
scroll to position [657, 0]
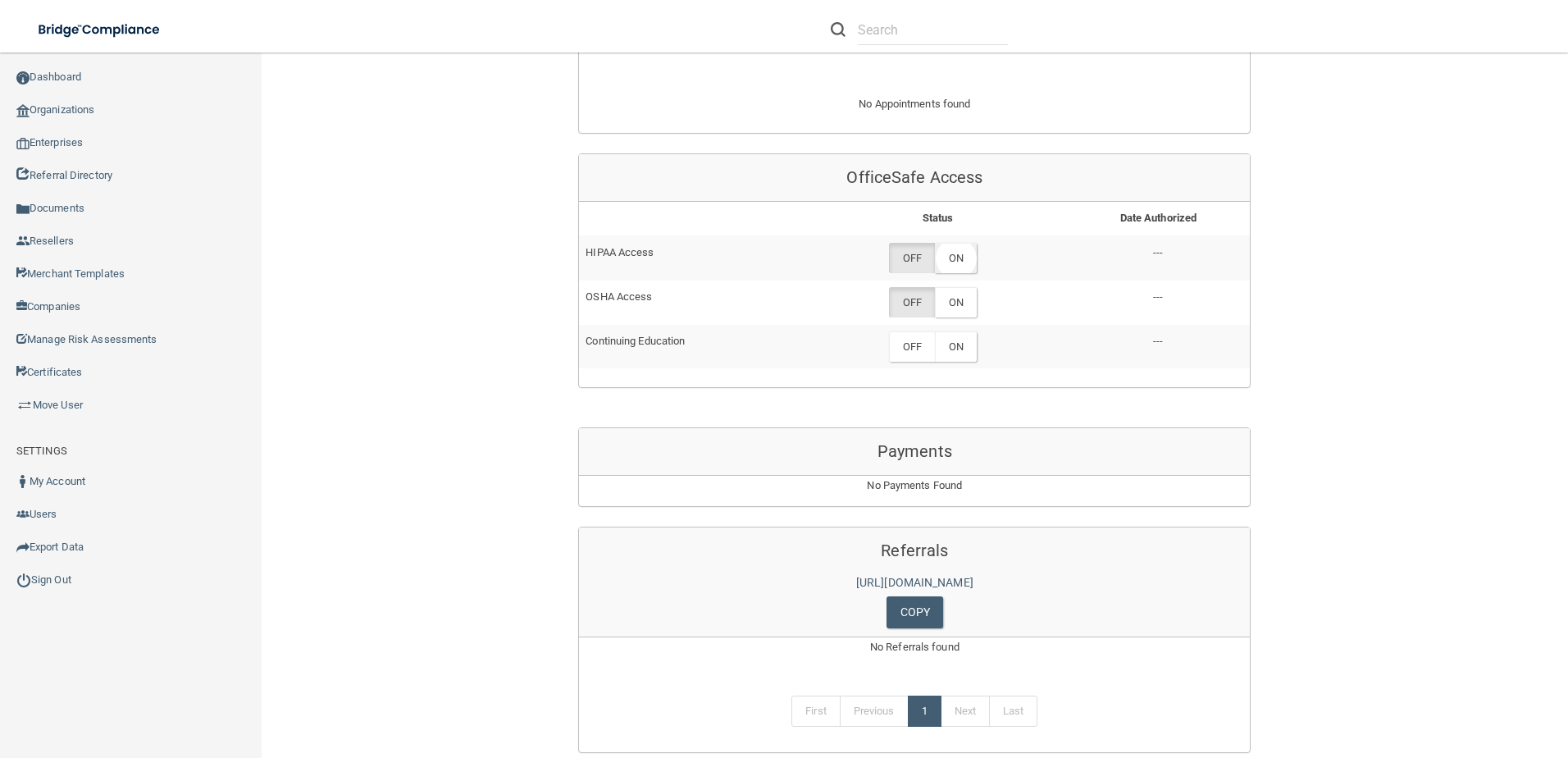
click at [962, 265] on label "ON" at bounding box center [955, 258] width 41 height 31
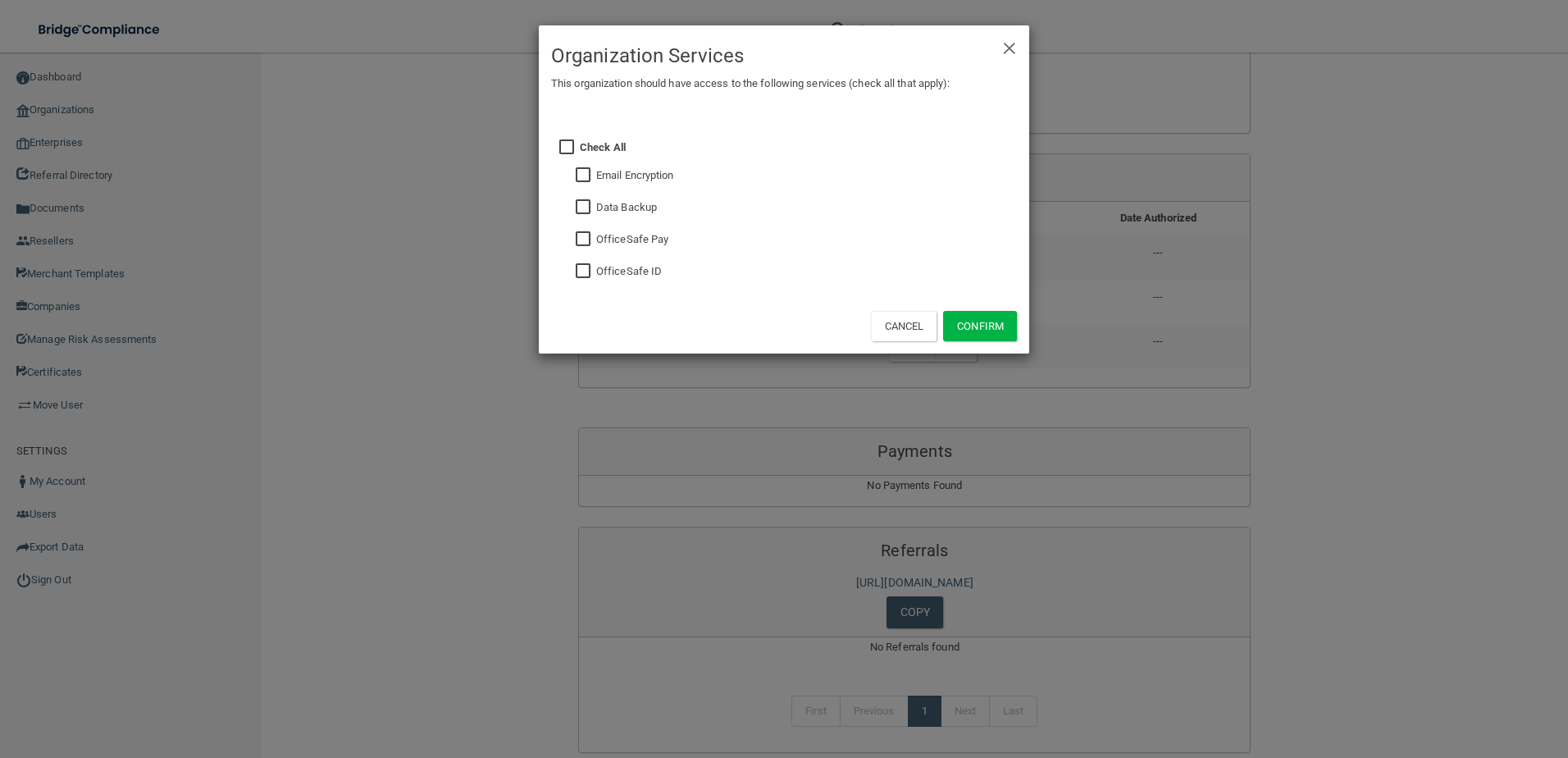
click at [606, 282] on div "OfficeSafe ID" at bounding box center [806, 274] width 421 height 24
click at [583, 276] on input "checkbox" at bounding box center [585, 272] width 19 height 13
checkbox input "true"
click at [1004, 334] on button "Confirm" at bounding box center [980, 327] width 74 height 31
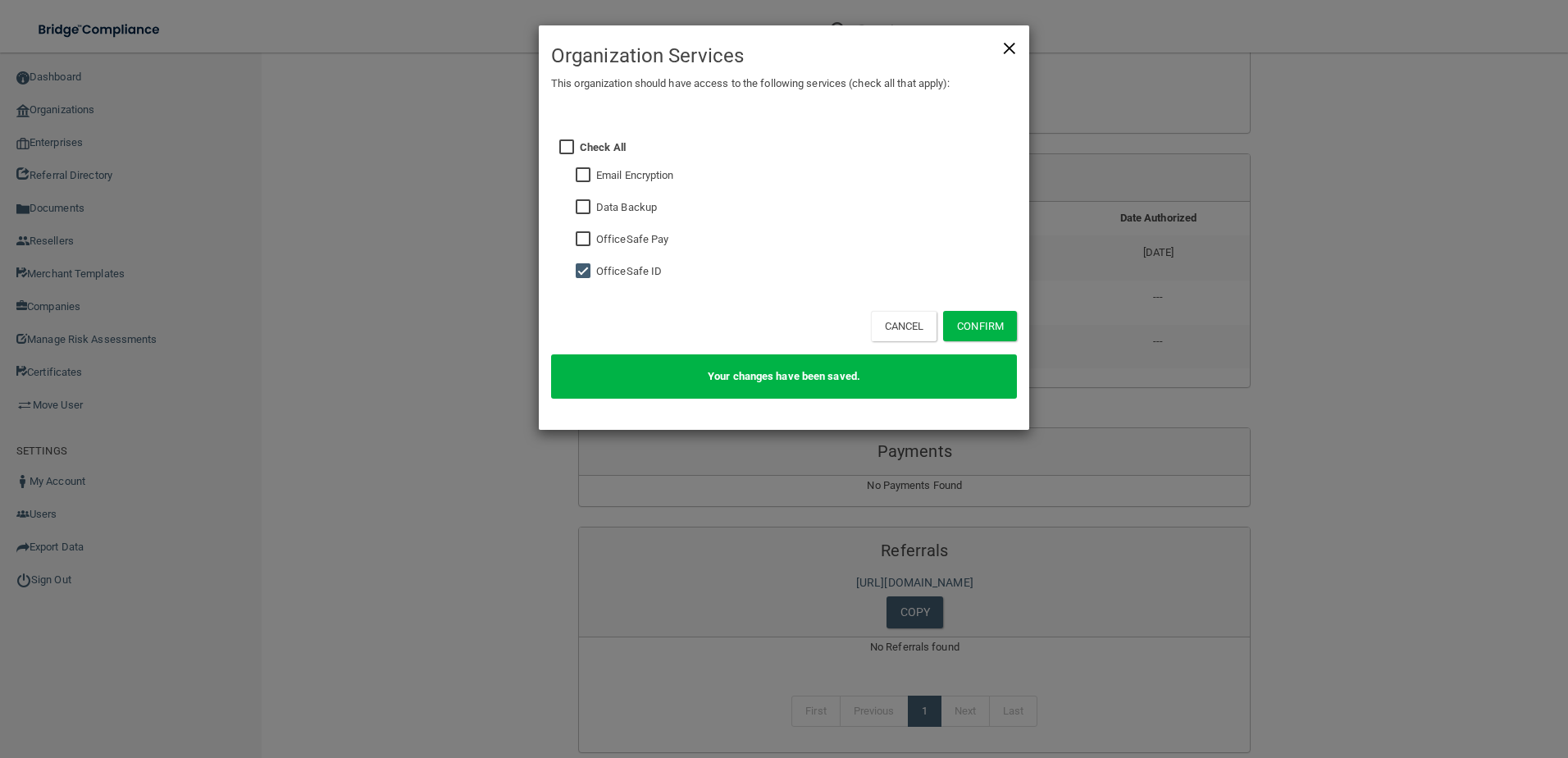
click at [1003, 52] on span "×" at bounding box center [1009, 46] width 14 height 33
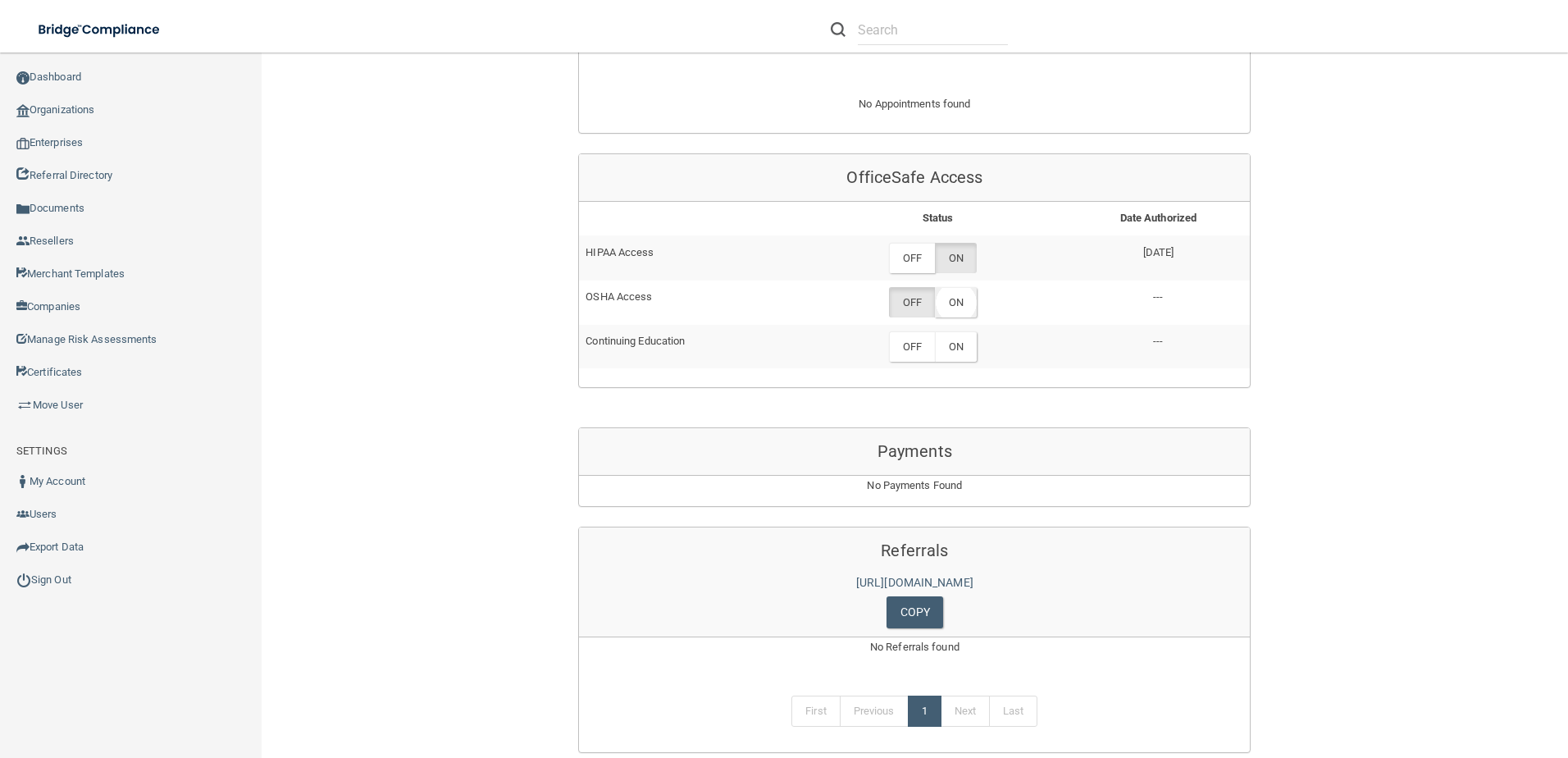
click at [957, 311] on label "ON" at bounding box center [955, 302] width 41 height 31
